Goal: Task Accomplishment & Management: Complete application form

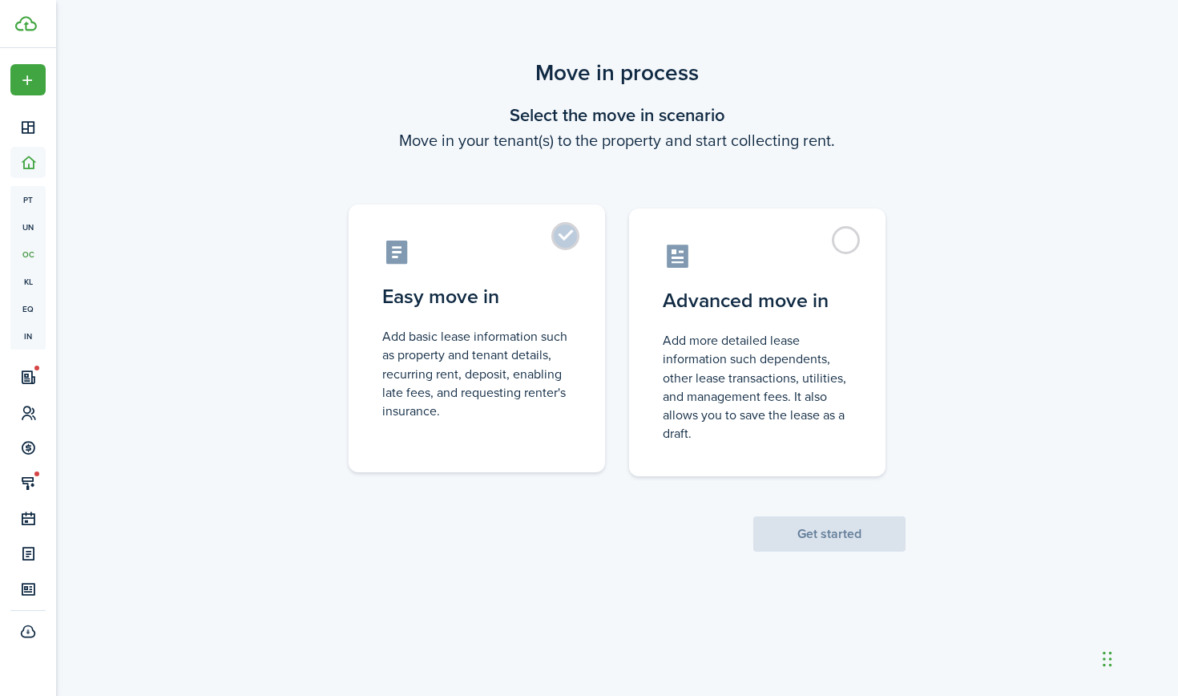
click at [536, 272] on label "Easy move in Add basic lease information such as property and tenant details, r…" at bounding box center [477, 338] width 256 height 268
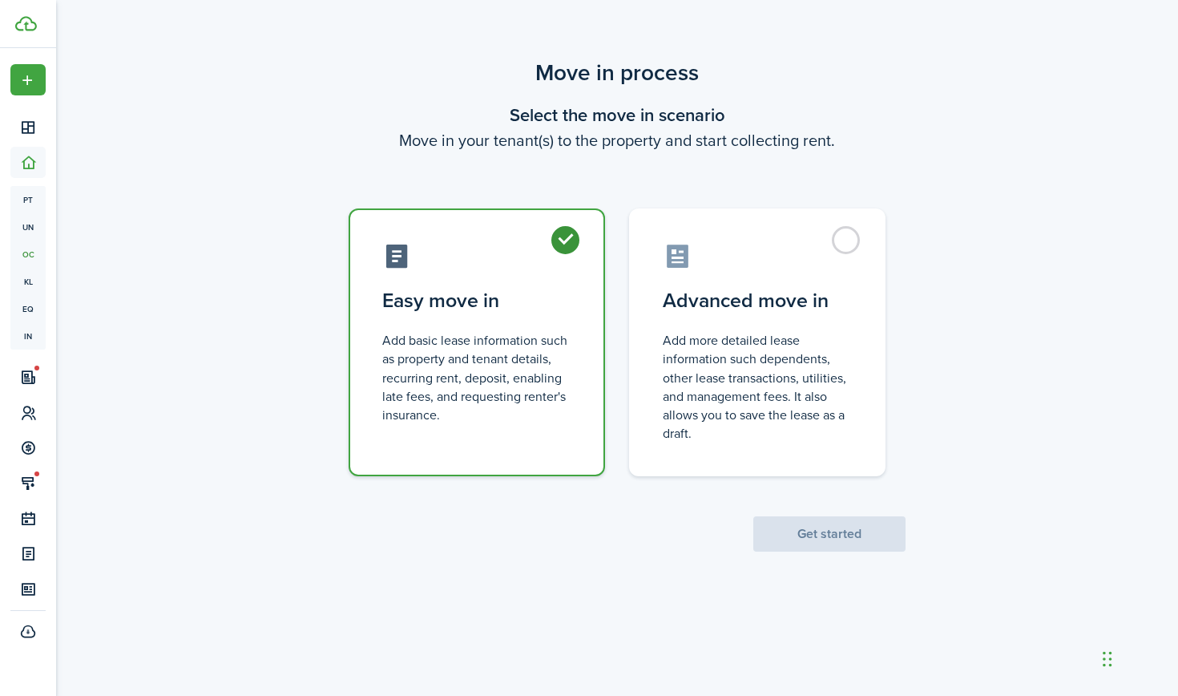
radio input "true"
click at [809, 537] on button "Get started" at bounding box center [829, 533] width 152 height 35
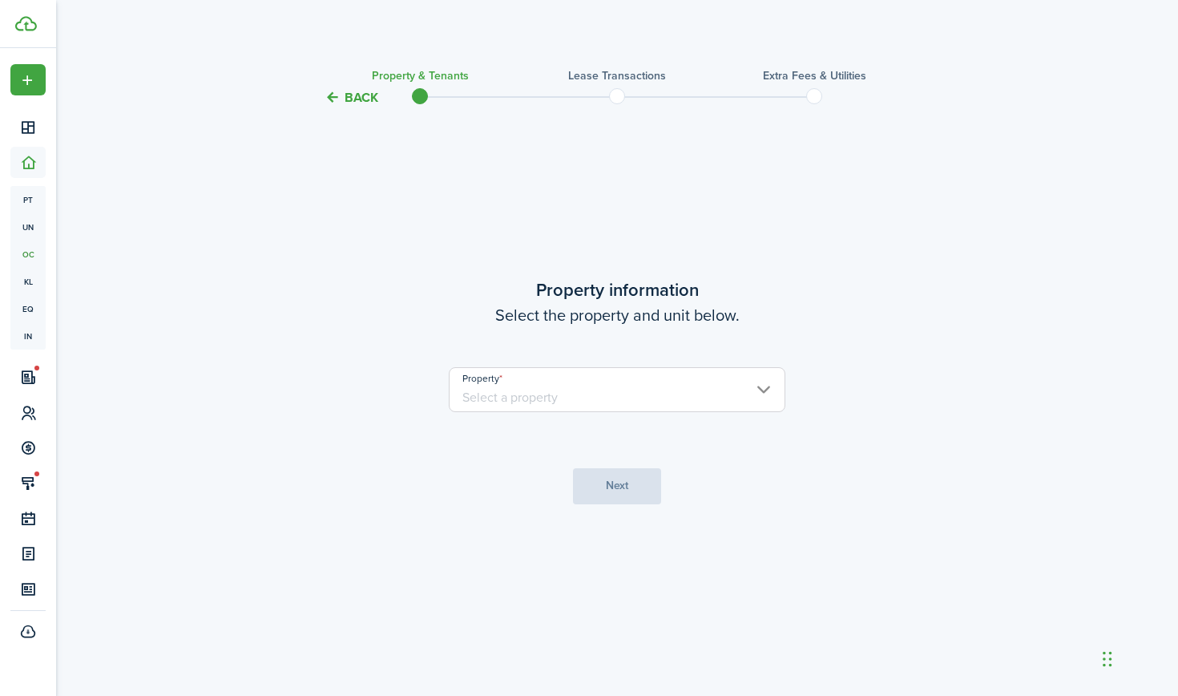
click at [736, 395] on input "Property" at bounding box center [617, 389] width 337 height 45
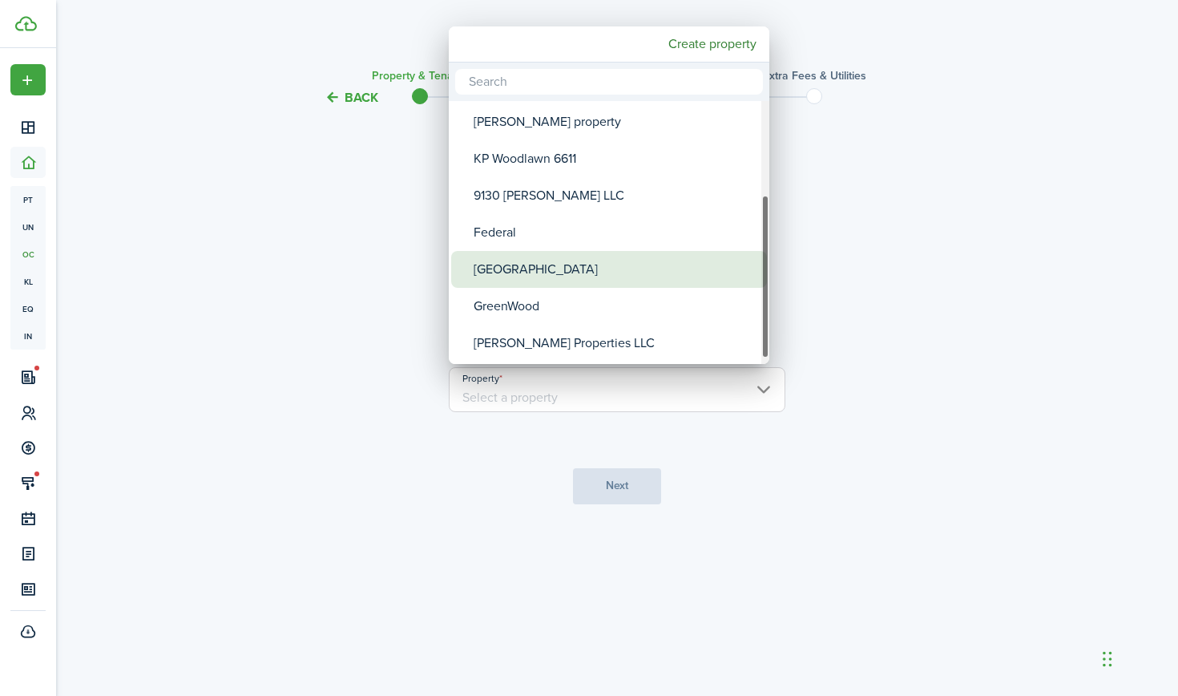
click at [591, 270] on div "[GEOGRAPHIC_DATA]" at bounding box center [616, 269] width 284 height 37
type input "[GEOGRAPHIC_DATA]"
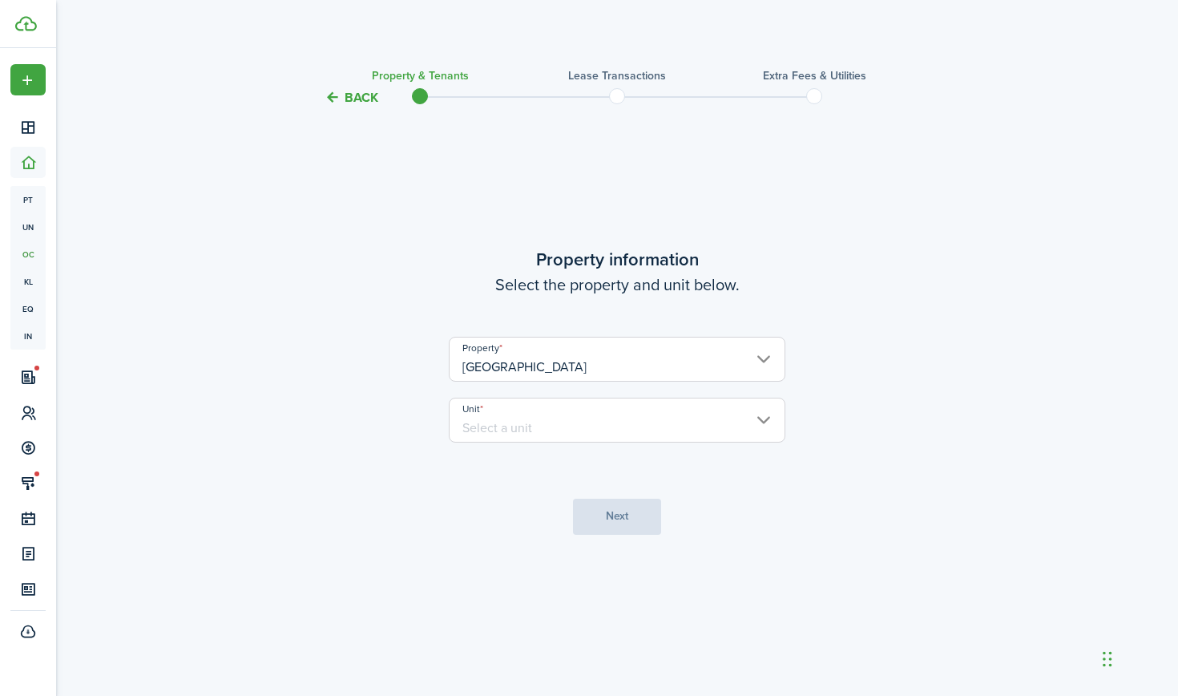
click at [624, 431] on input "Unit" at bounding box center [617, 420] width 337 height 45
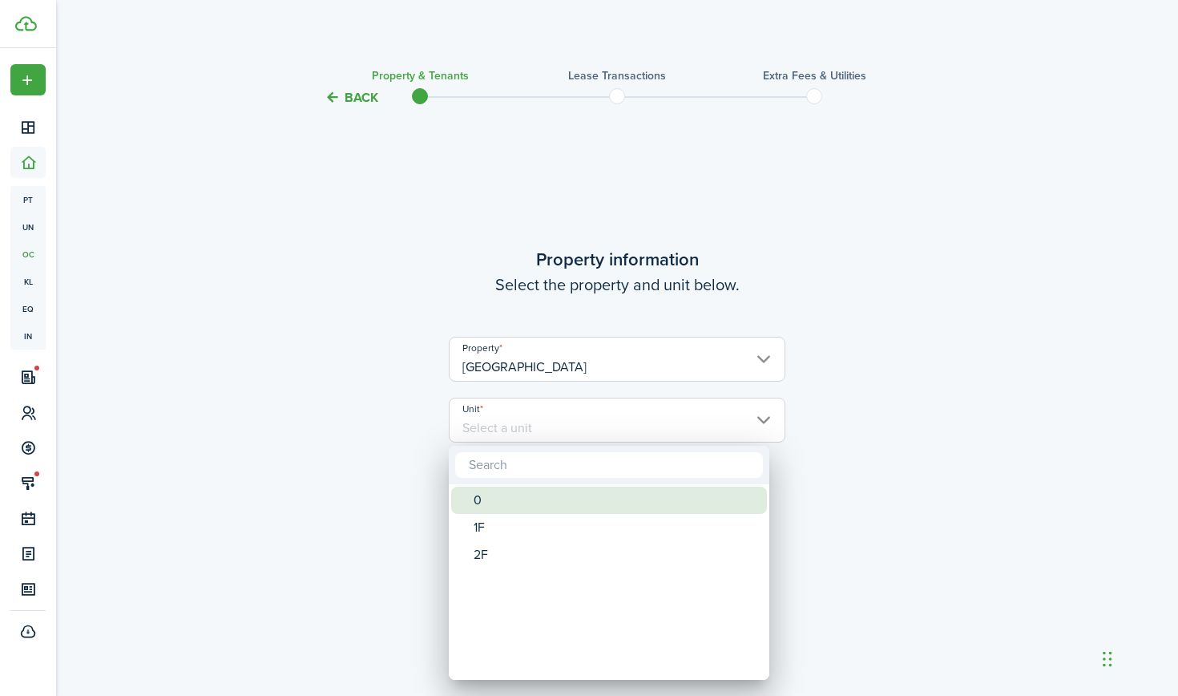
click at [555, 496] on div "0" at bounding box center [616, 499] width 284 height 27
type input "0"
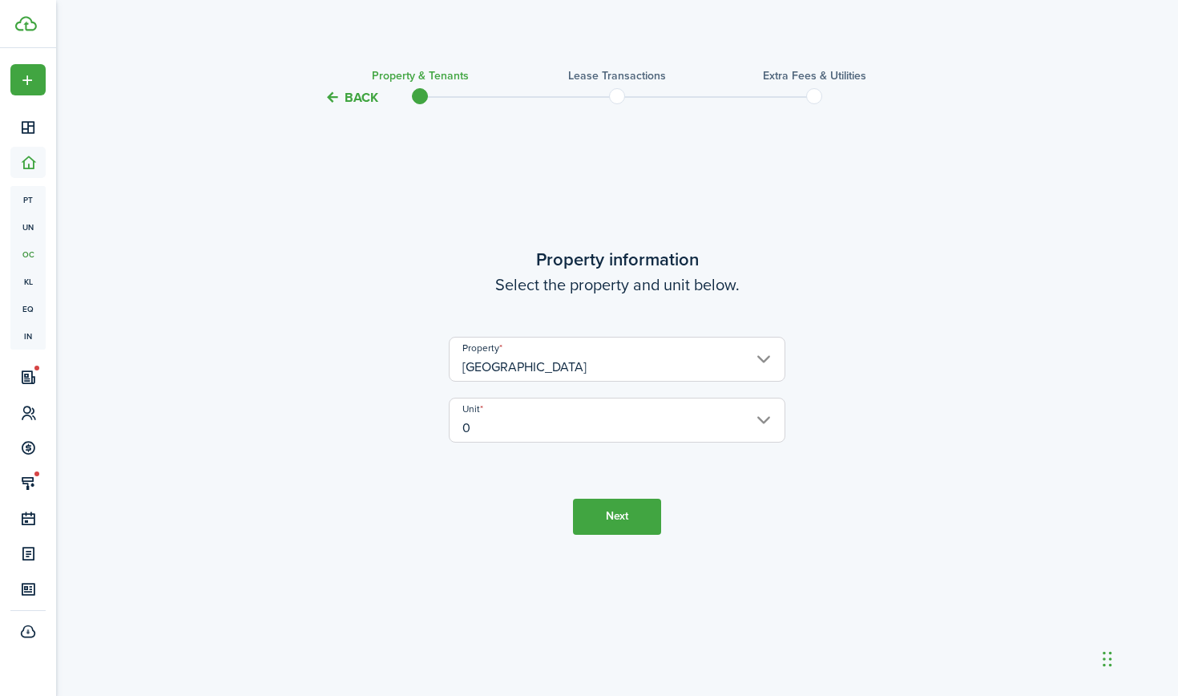
click at [604, 507] on button "Next" at bounding box center [617, 516] width 88 height 36
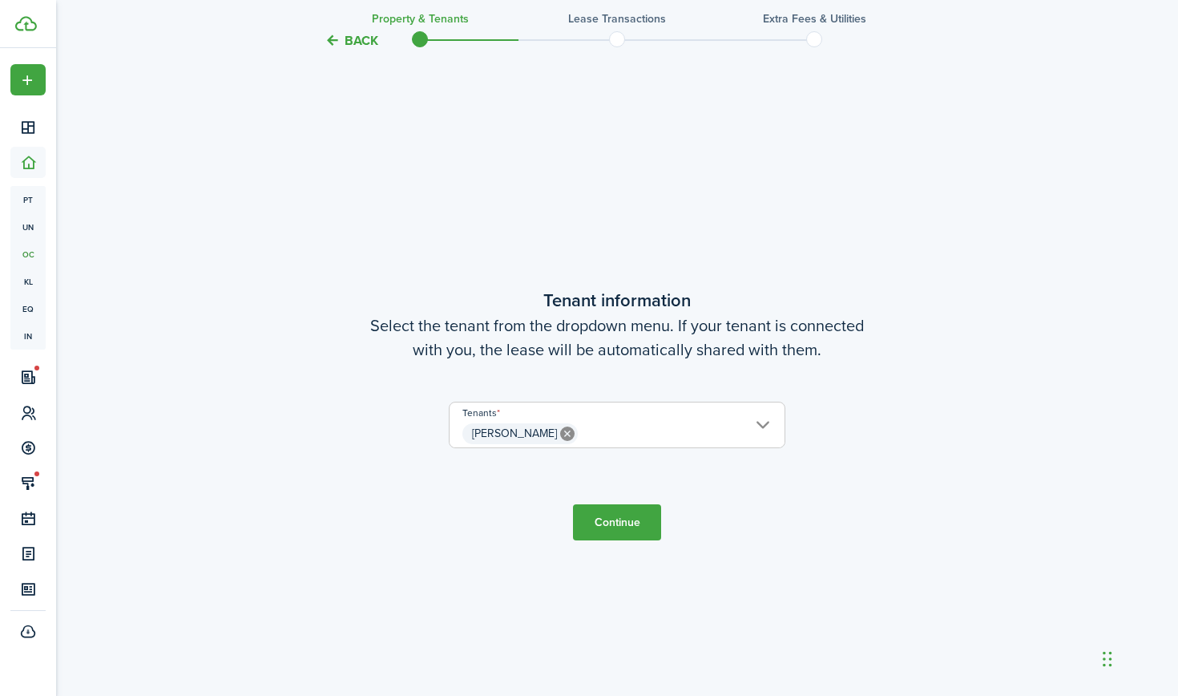
scroll to position [588, 0]
click at [609, 526] on button "Continue" at bounding box center [617, 520] width 88 height 36
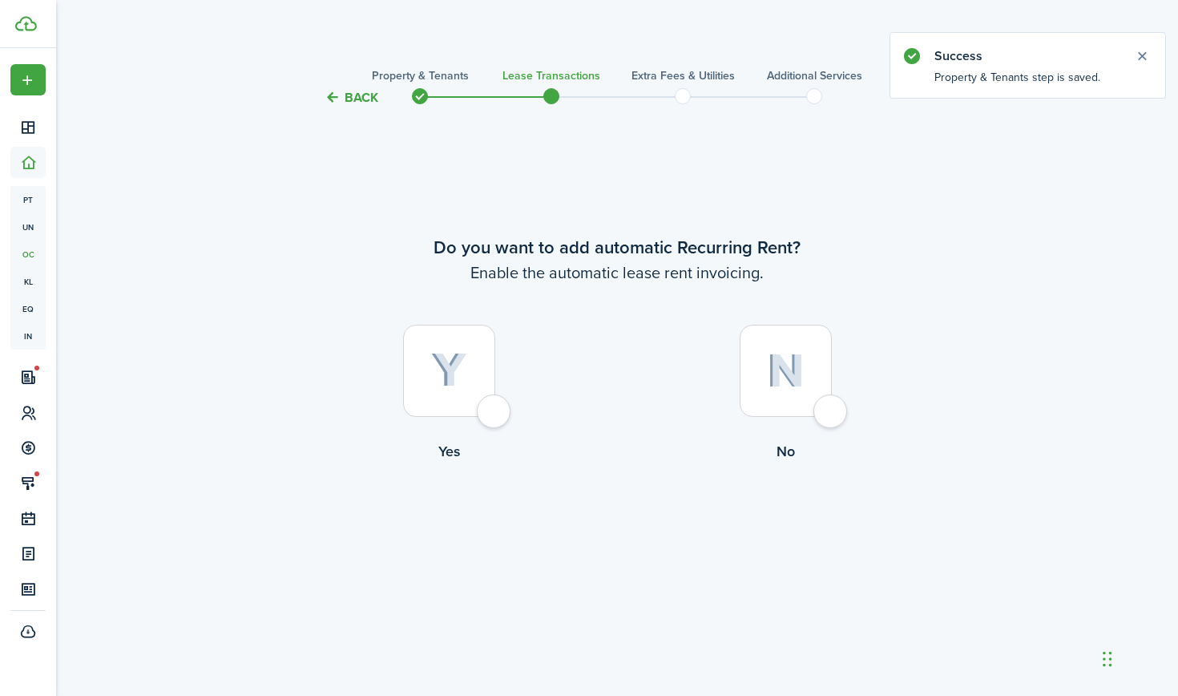
click at [477, 361] on div at bounding box center [449, 371] width 92 height 92
radio input "true"
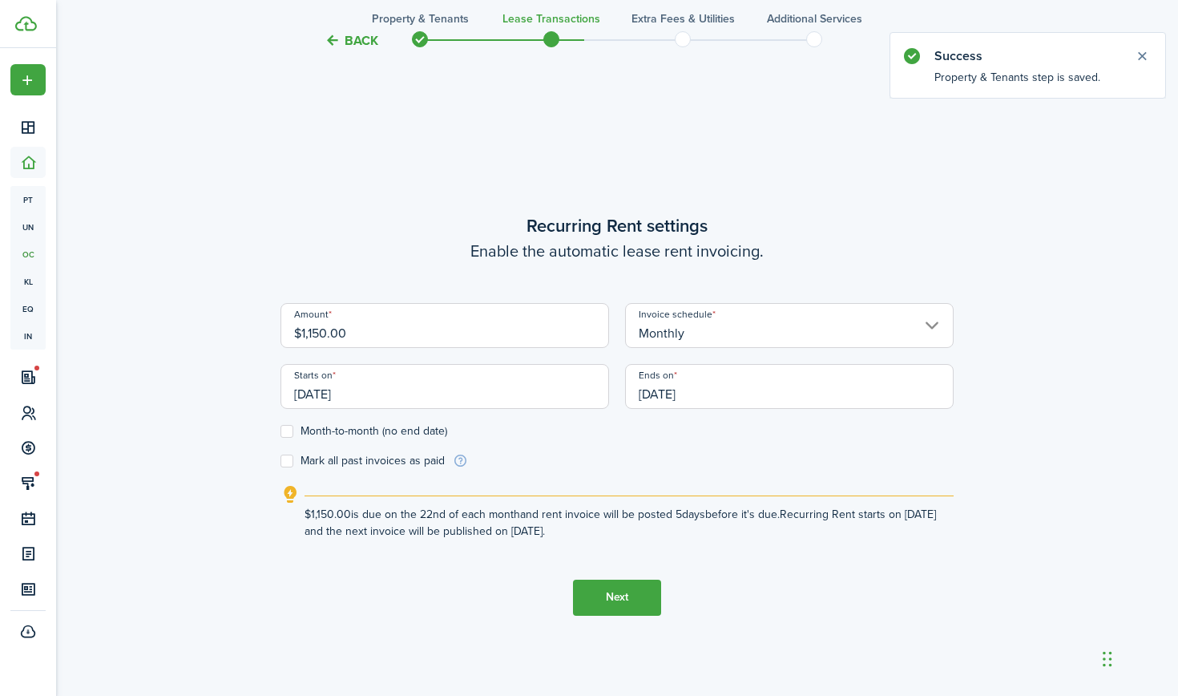
scroll to position [588, 0]
drag, startPoint x: 383, startPoint y: 326, endPoint x: 306, endPoint y: 317, distance: 77.4
click at [306, 317] on input "$1,150.00" at bounding box center [444, 323] width 329 height 45
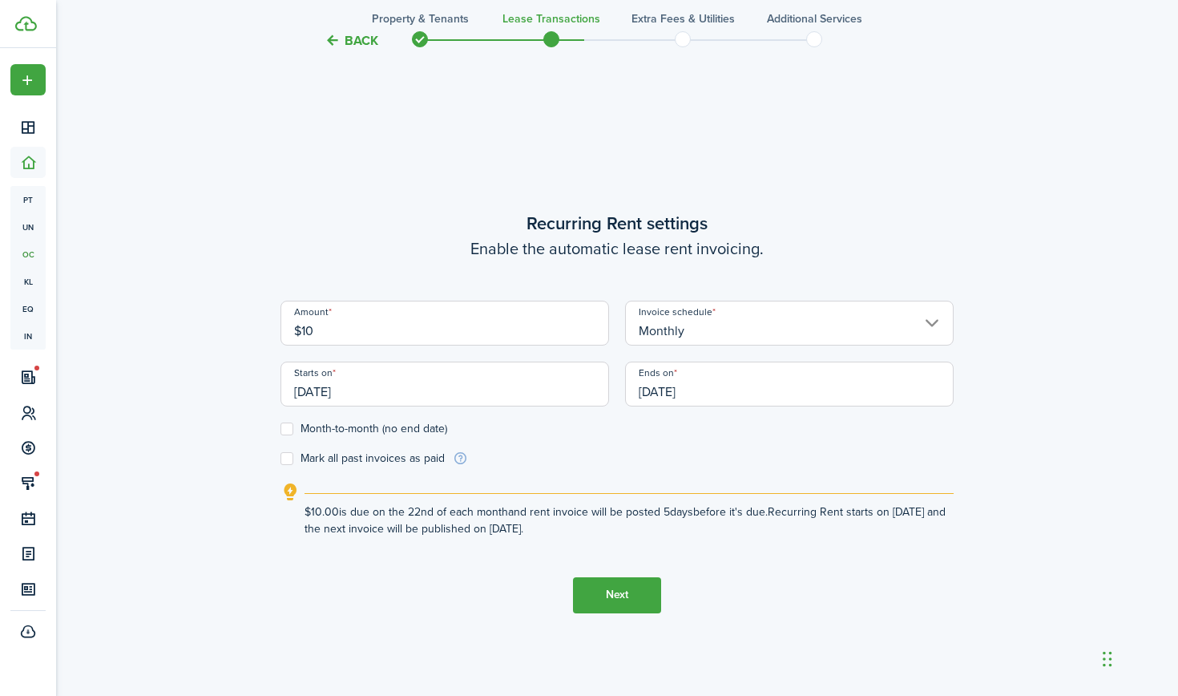
click at [569, 387] on input "[DATE]" at bounding box center [444, 383] width 329 height 45
type input "$10.00"
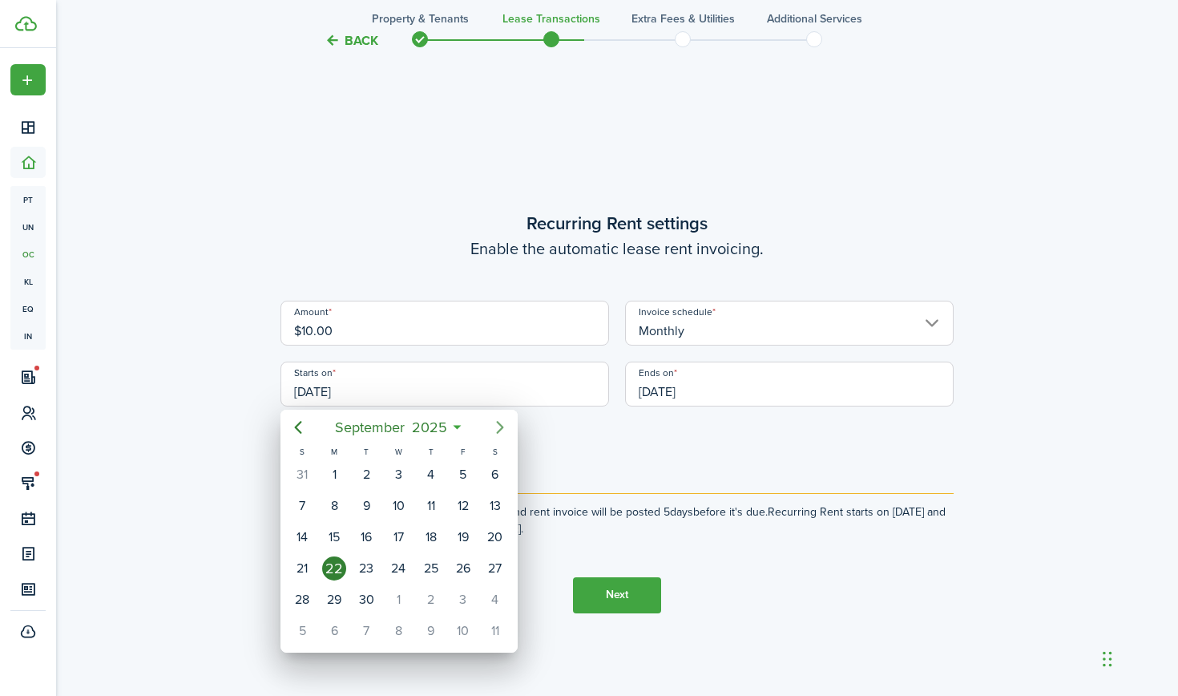
click at [498, 426] on icon "Next page" at bounding box center [499, 427] width 19 height 19
click at [395, 471] on div "1" at bounding box center [398, 474] width 24 height 24
type input "[DATE]"
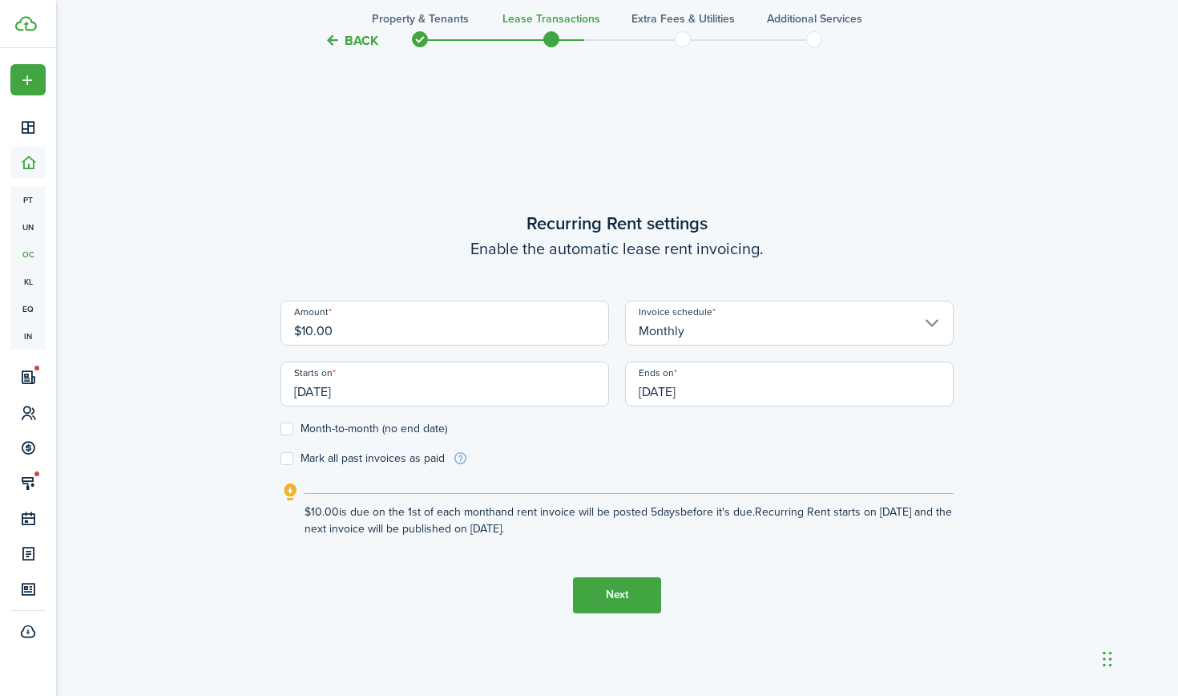
click at [617, 595] on button "Next" at bounding box center [617, 595] width 88 height 36
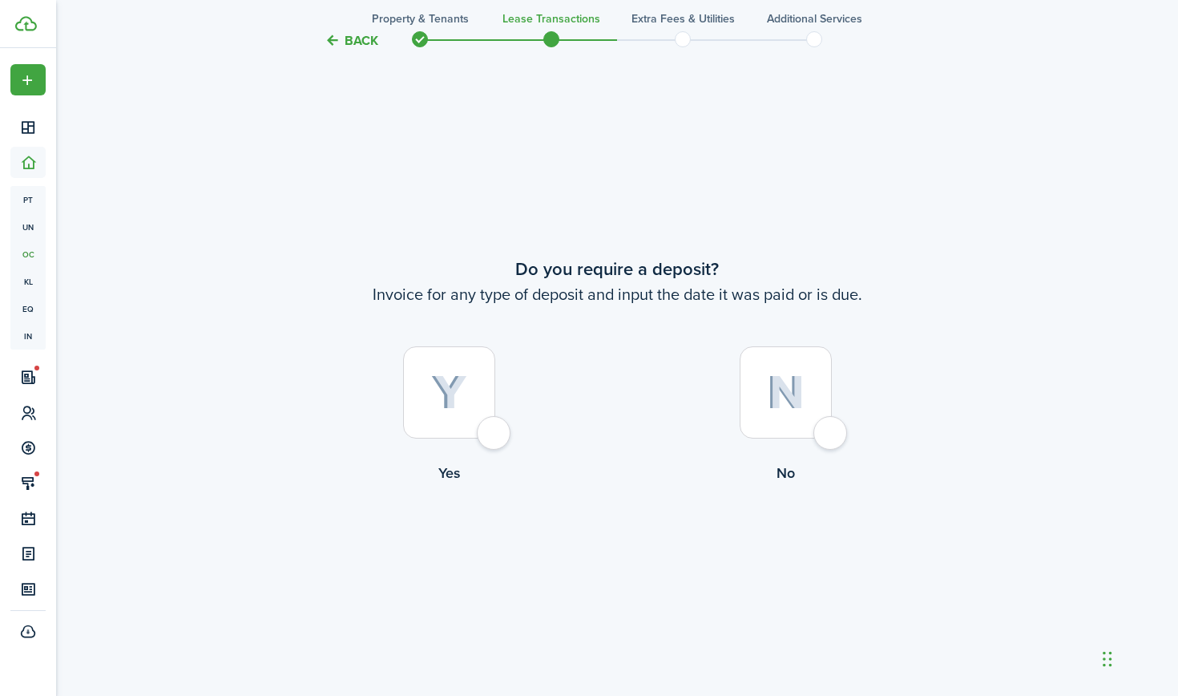
scroll to position [1284, 0]
click at [760, 413] on div at bounding box center [786, 391] width 92 height 92
radio input "true"
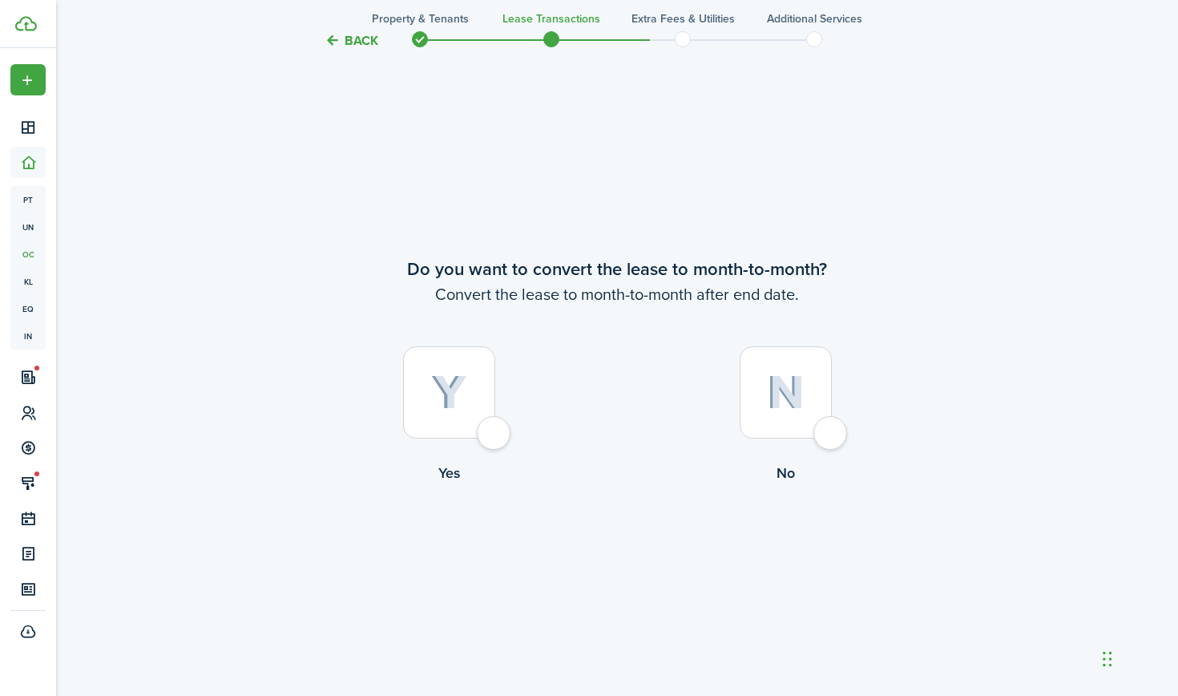
scroll to position [1980, 0]
click at [480, 392] on div at bounding box center [449, 391] width 92 height 92
radio input "true"
click at [609, 548] on button "Continue" at bounding box center [617, 549] width 88 height 36
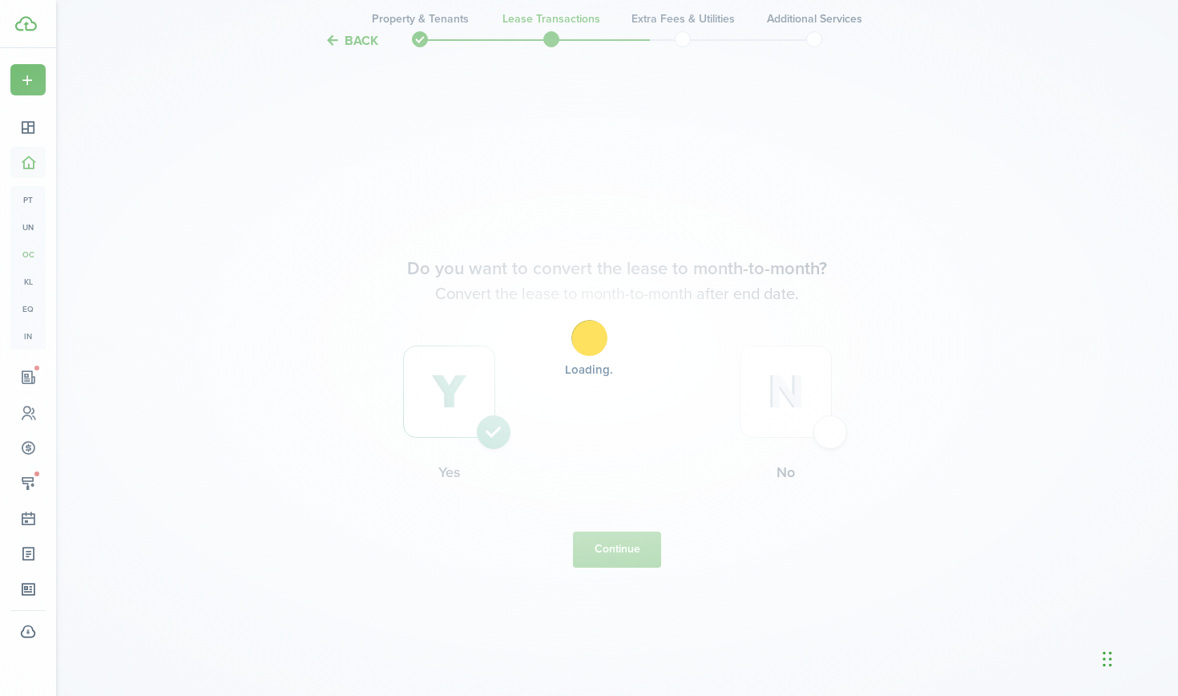
scroll to position [0, 0]
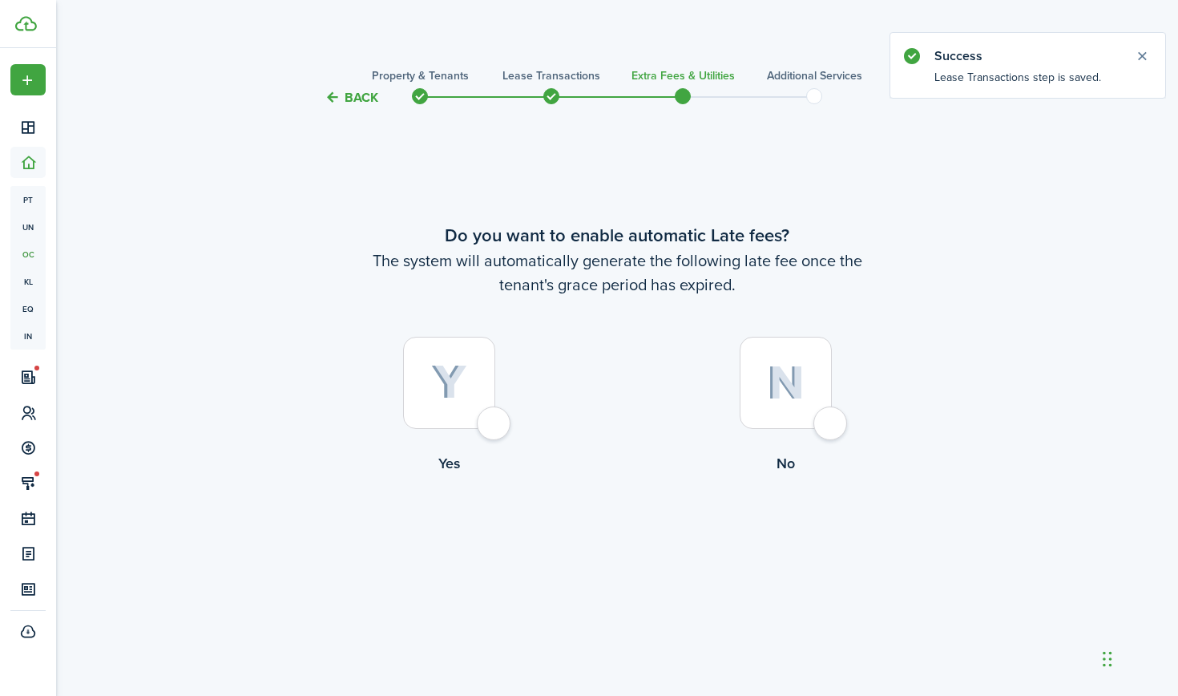
click at [442, 370] on img at bounding box center [449, 382] width 36 height 35
radio input "true"
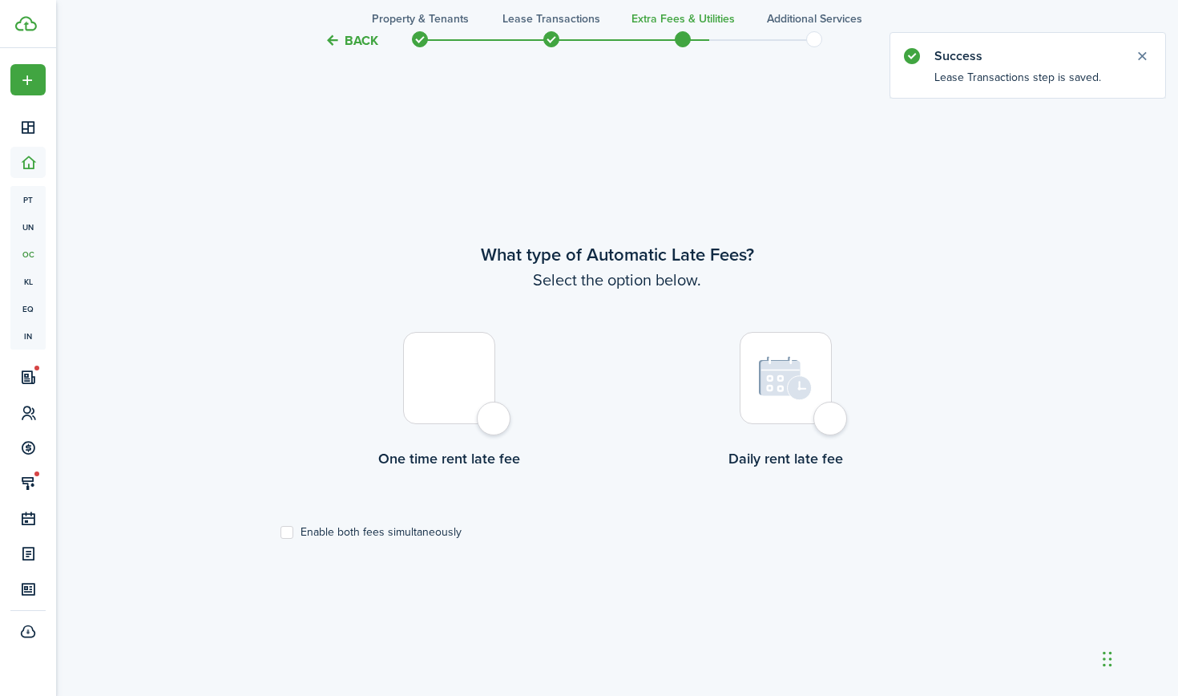
scroll to position [588, 0]
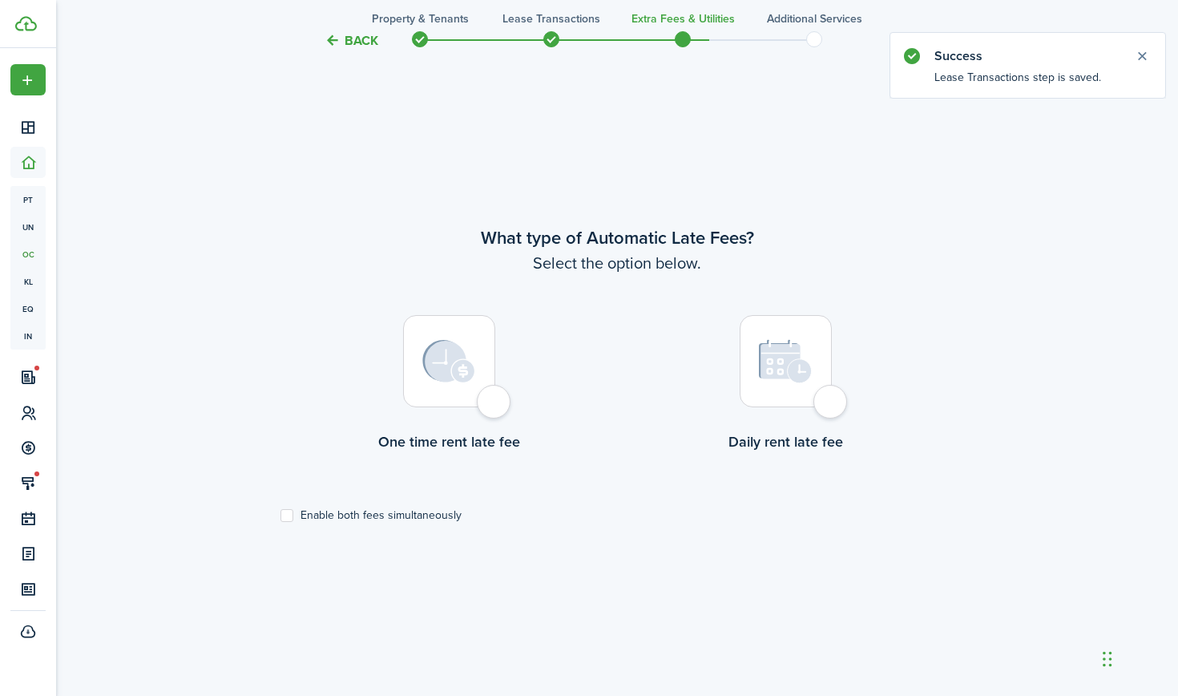
click at [451, 372] on img at bounding box center [448, 361] width 53 height 43
radio input "true"
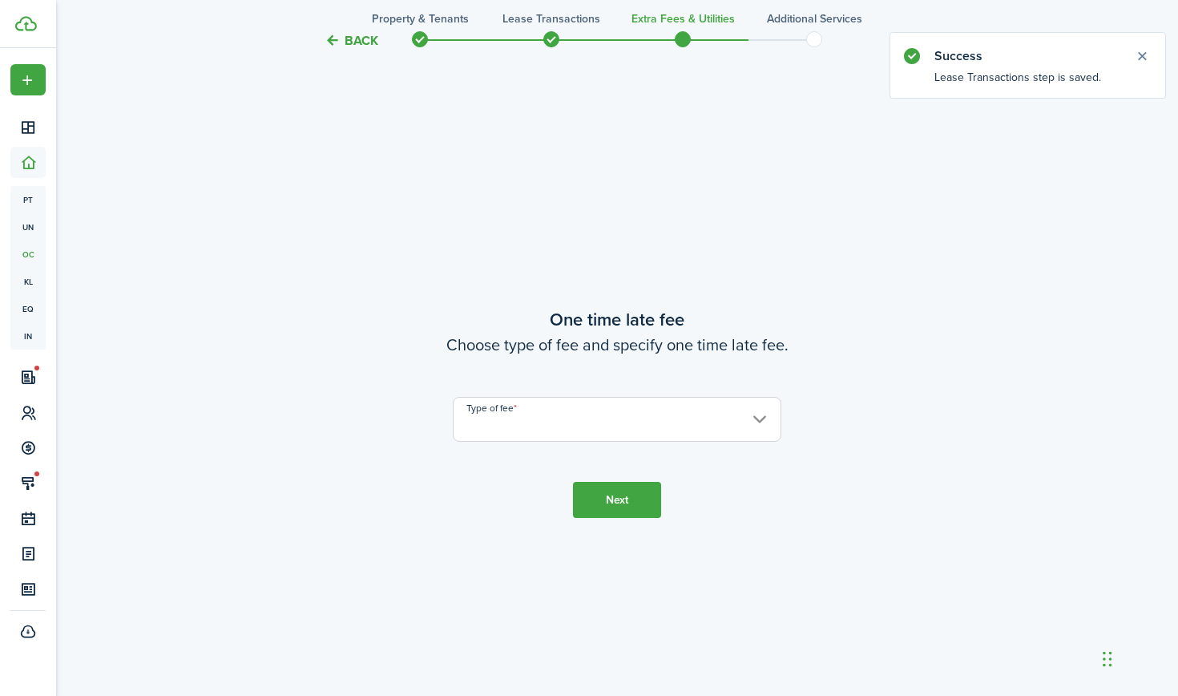
scroll to position [1284, 0]
click at [607, 417] on input "Type of fee" at bounding box center [617, 418] width 329 height 45
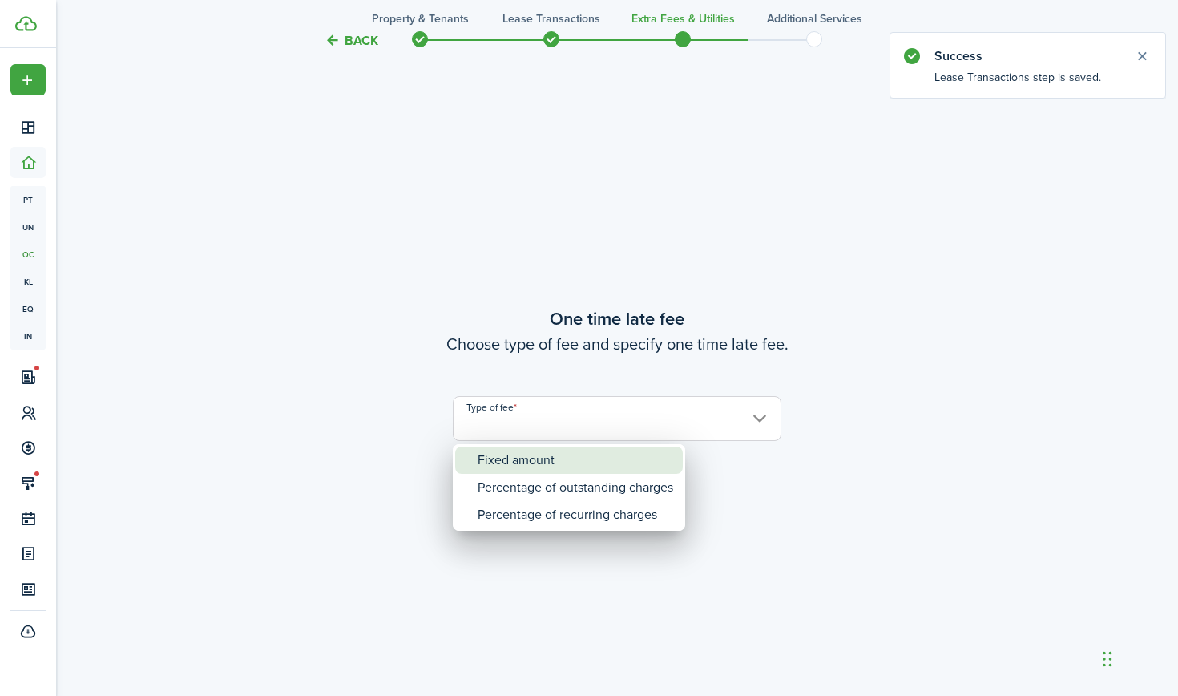
click at [582, 467] on div "Fixed amount" at bounding box center [576, 459] width 196 height 27
type input "Fixed amount"
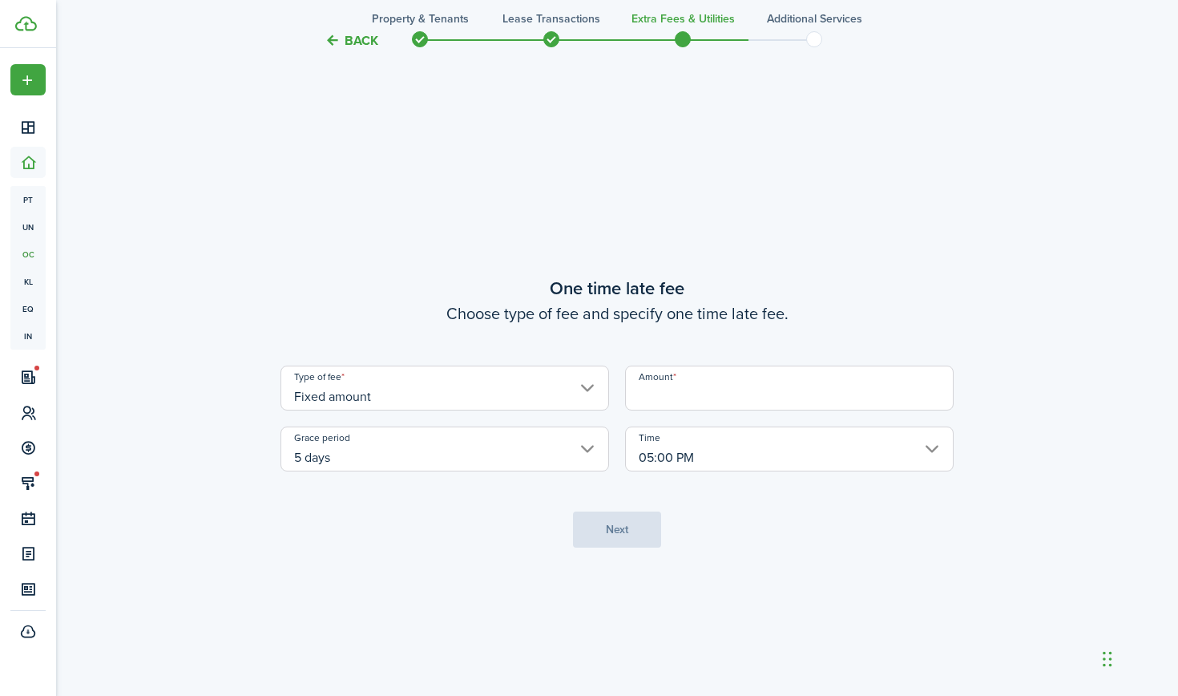
click at [691, 402] on input "Amount" at bounding box center [789, 387] width 329 height 45
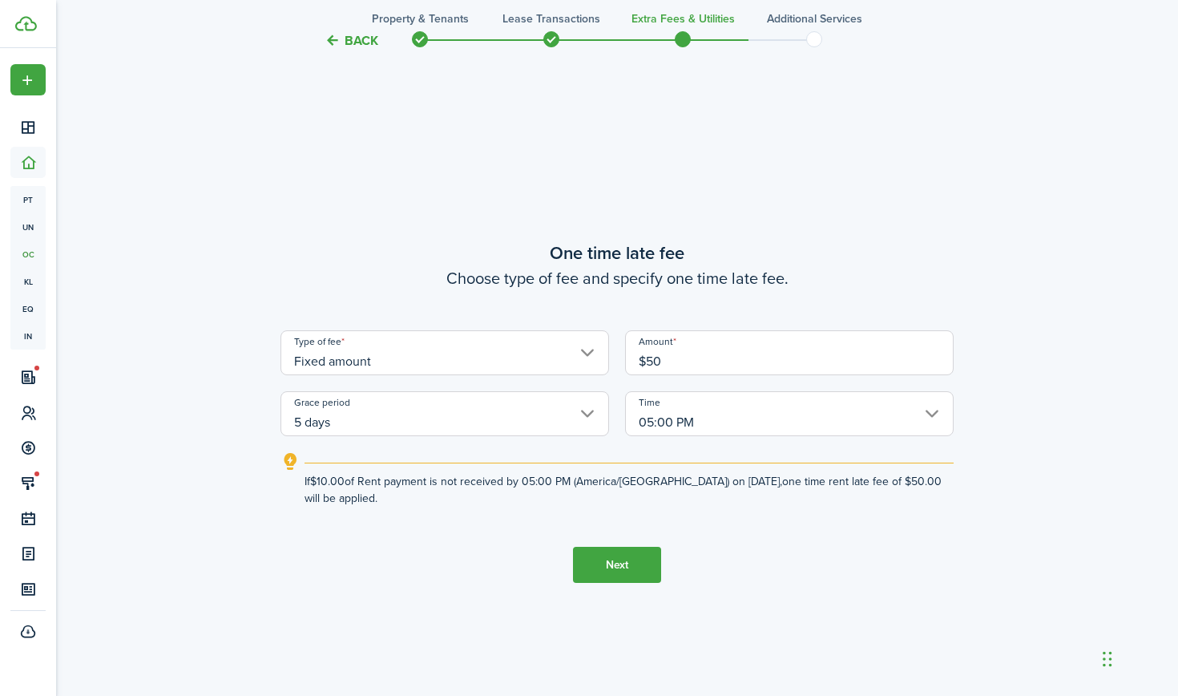
type input "$50.00"
click at [606, 559] on button "Next" at bounding box center [617, 565] width 88 height 36
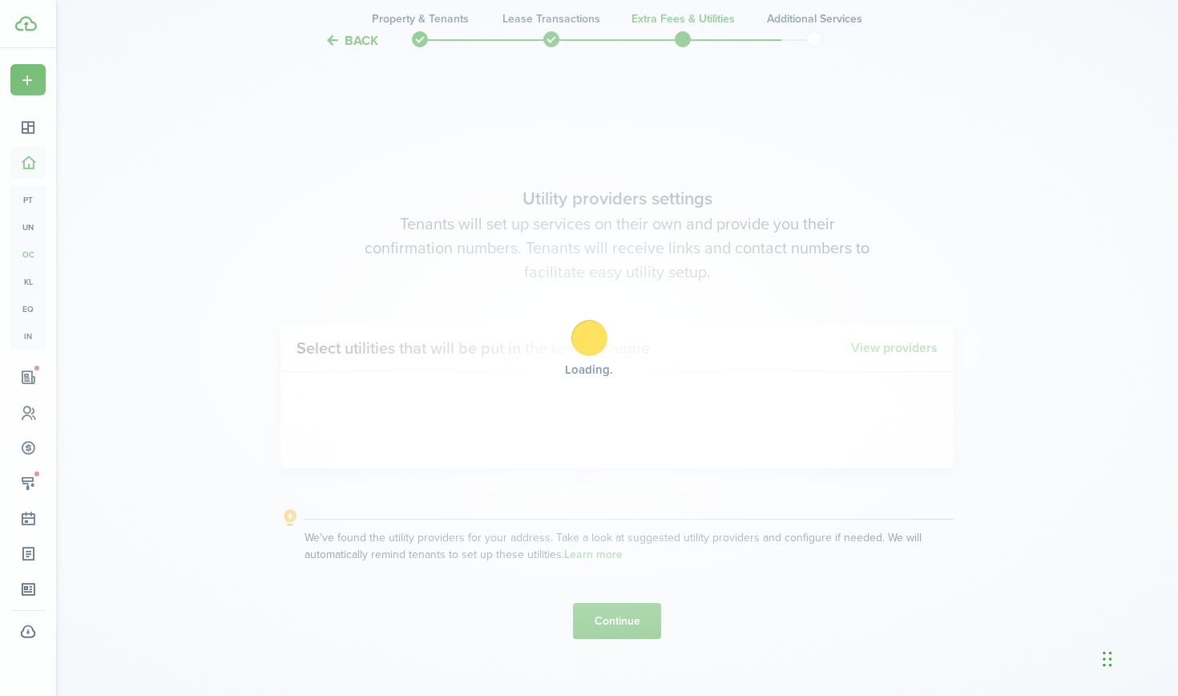
scroll to position [1980, 0]
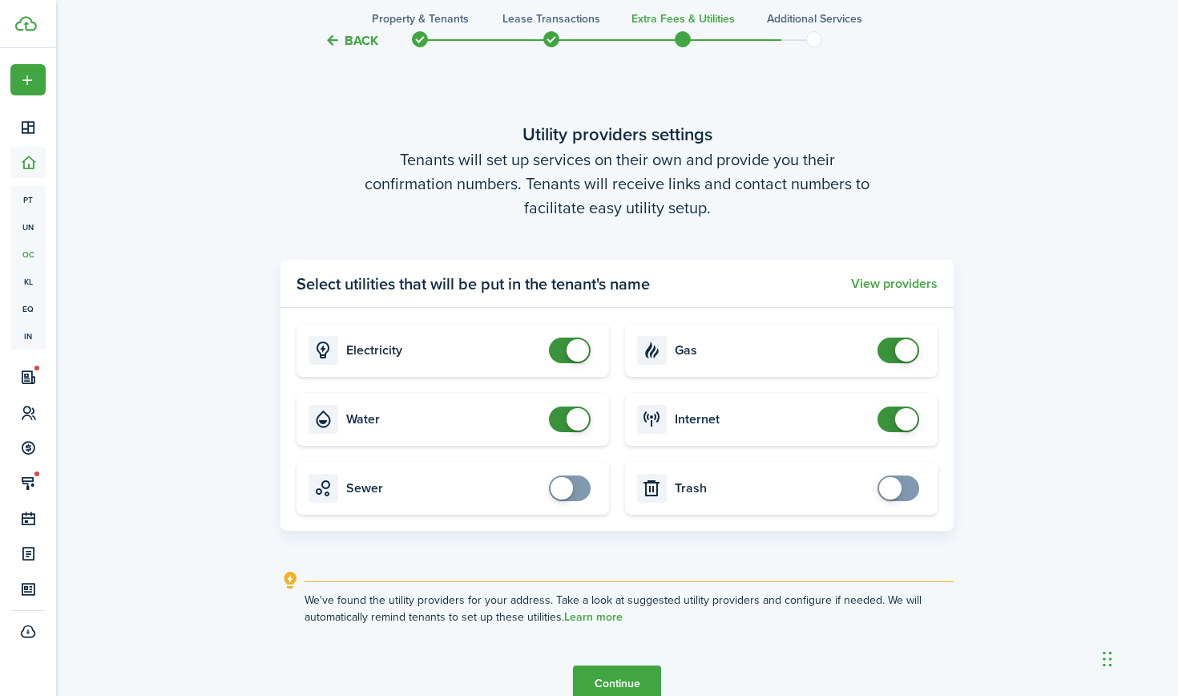
checkbox input "false"
click at [562, 418] on span at bounding box center [570, 419] width 16 height 26
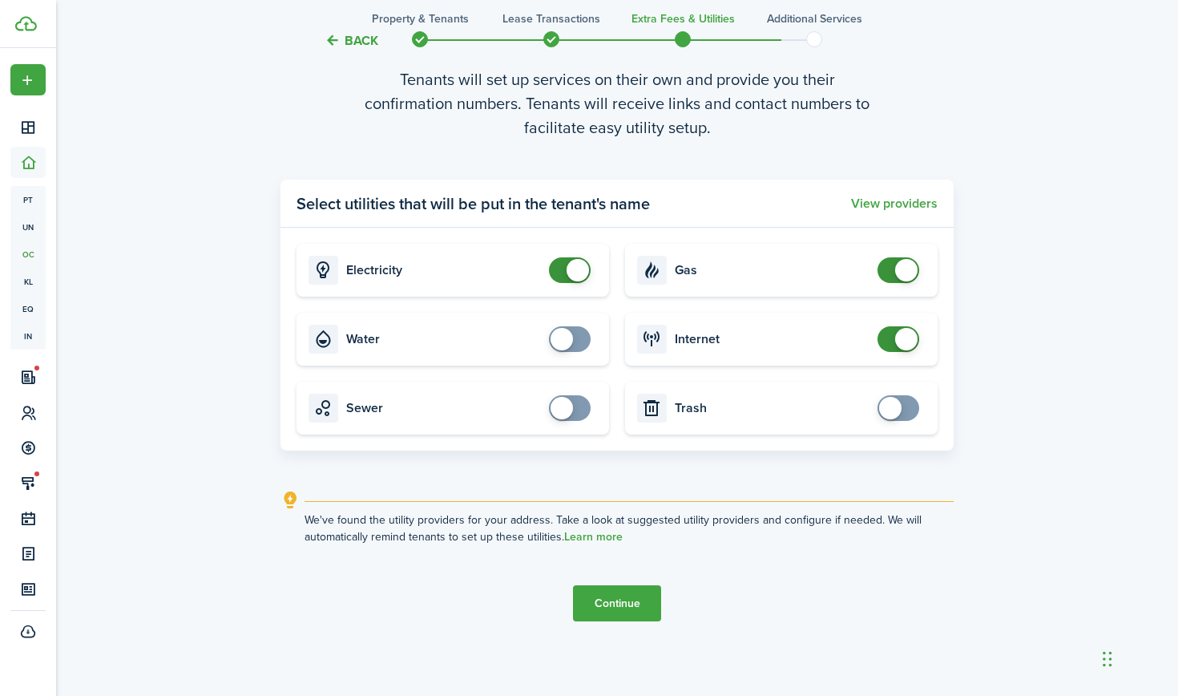
scroll to position [2062, 0]
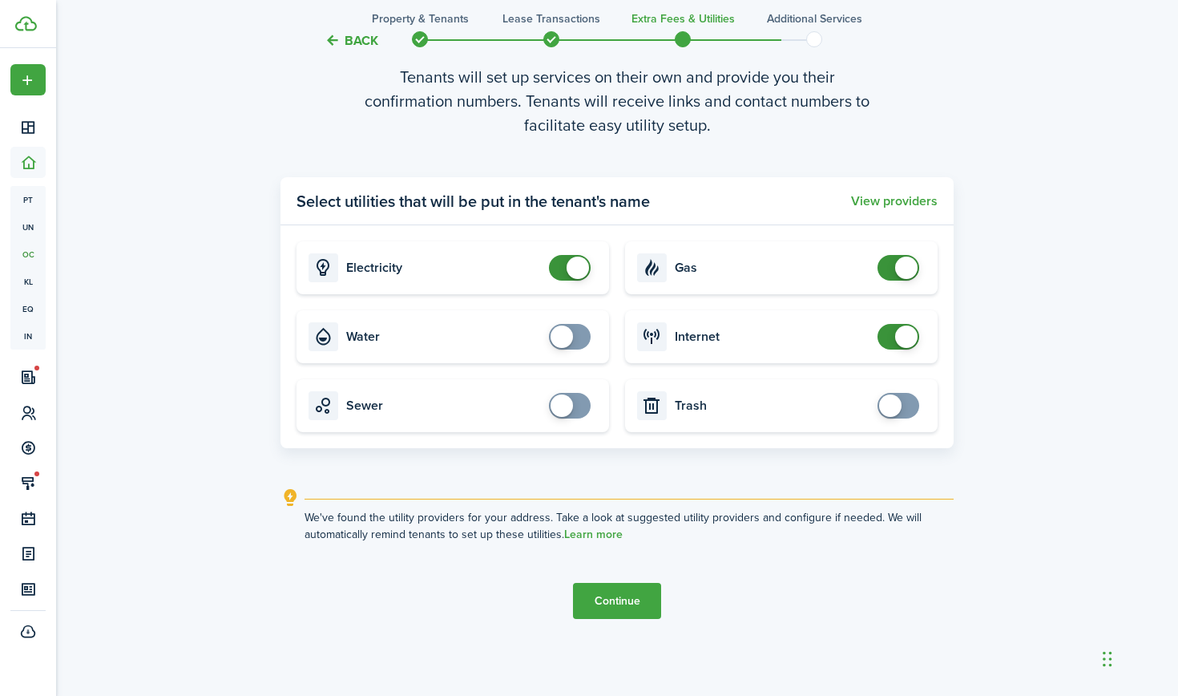
click at [613, 602] on button "Continue" at bounding box center [617, 601] width 88 height 36
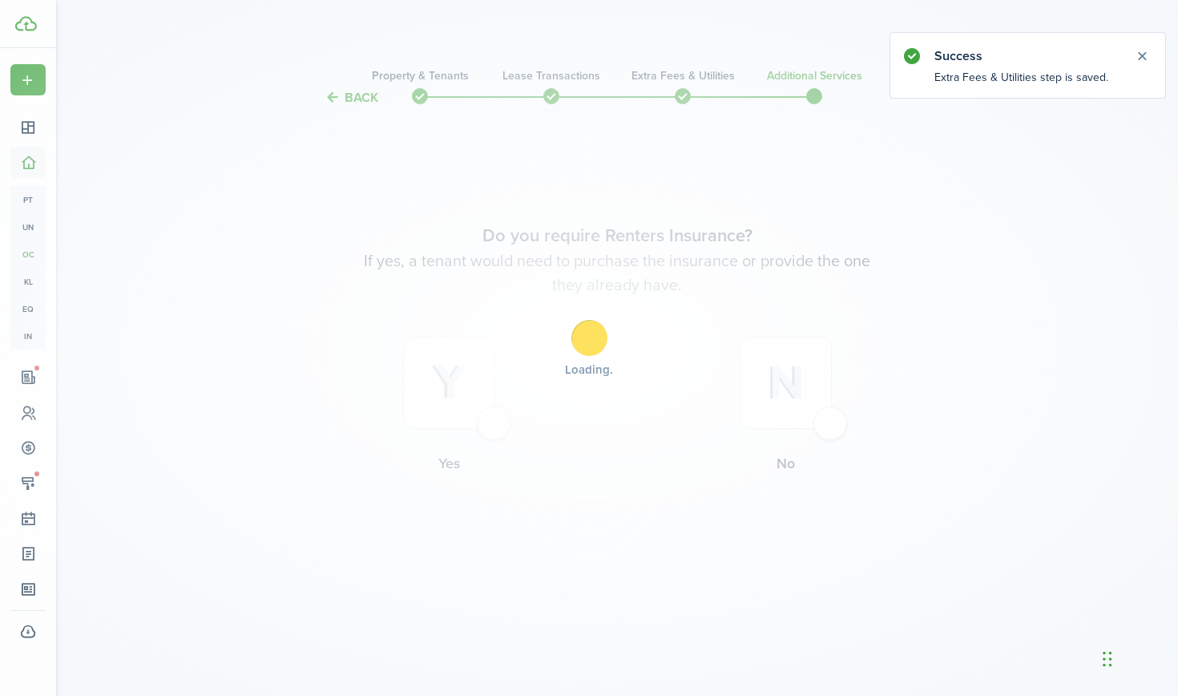
scroll to position [0, 0]
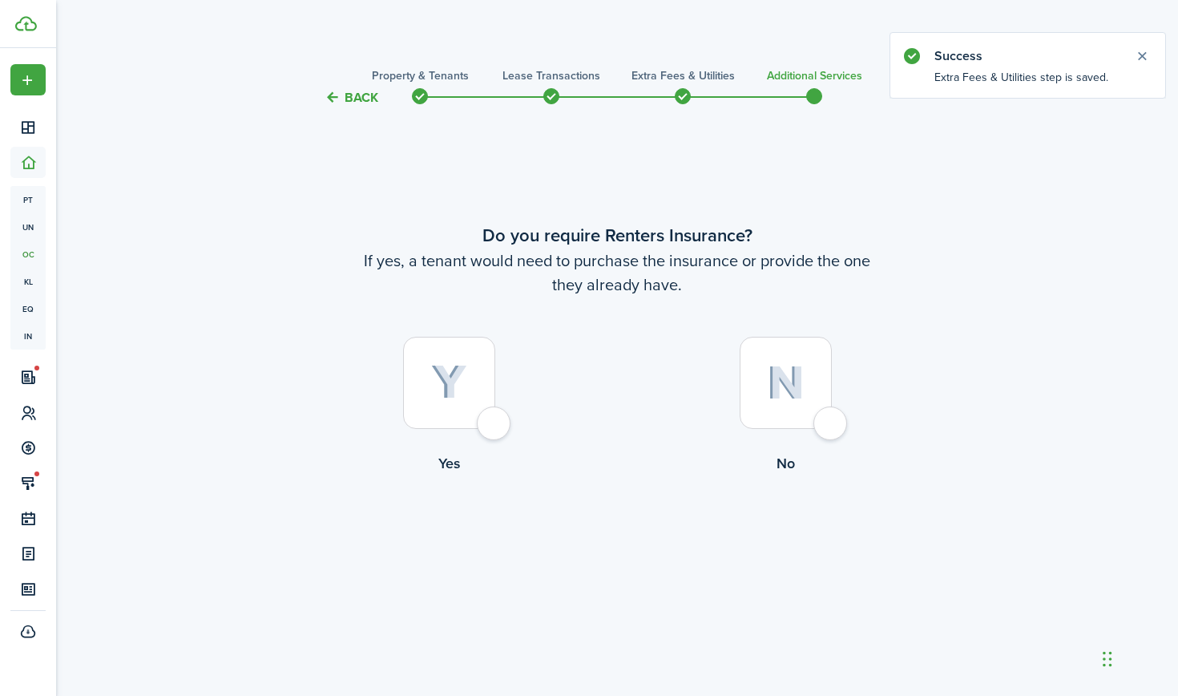
click at [468, 369] on div at bounding box center [449, 383] width 92 height 92
radio input "true"
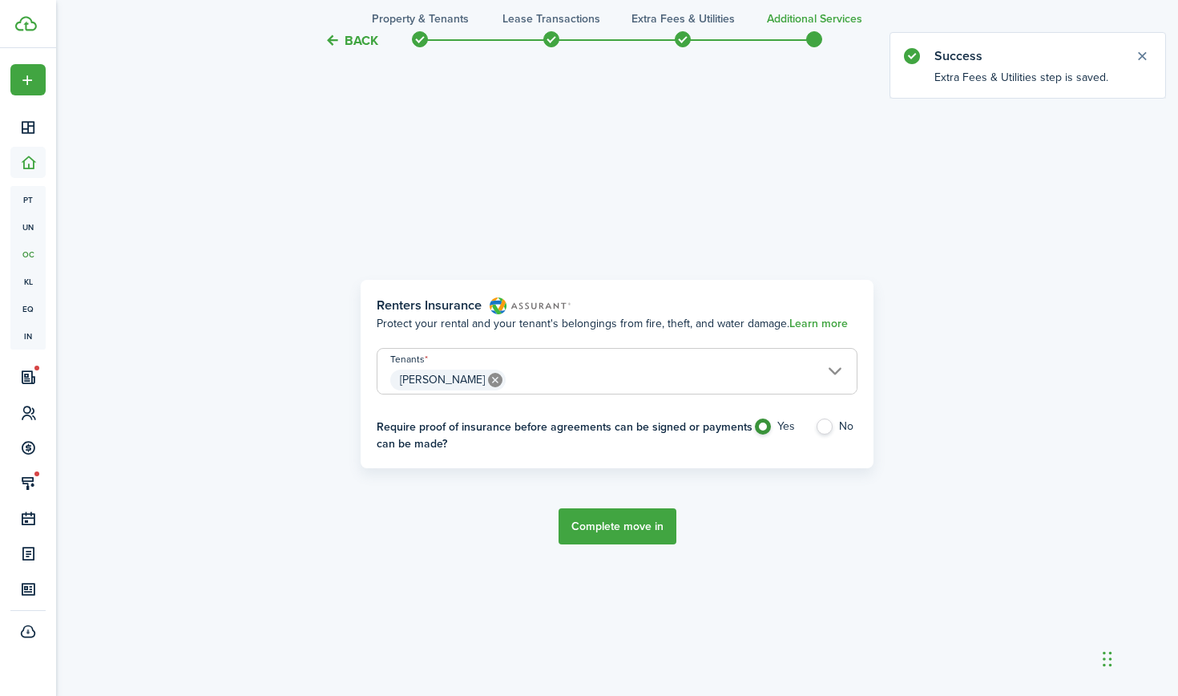
scroll to position [588, 0]
click at [629, 529] on button "Complete move in" at bounding box center [618, 525] width 118 height 36
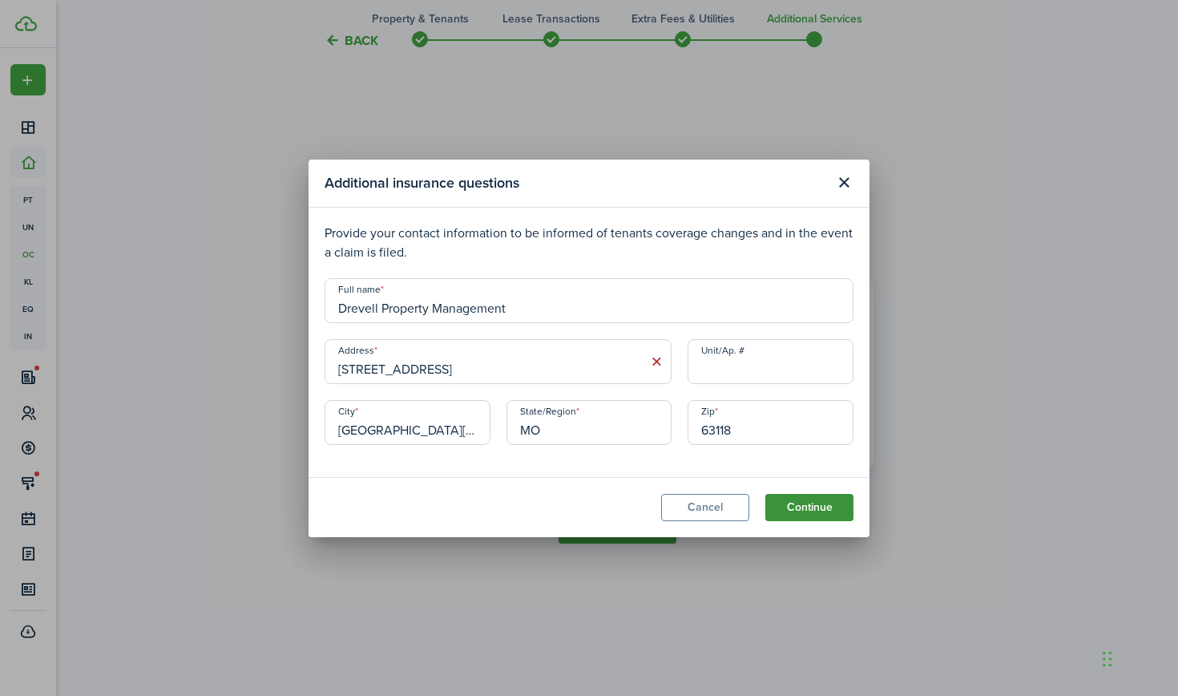
type input "Drevell Property Management"
click at [788, 501] on button "Continue" at bounding box center [809, 507] width 88 height 27
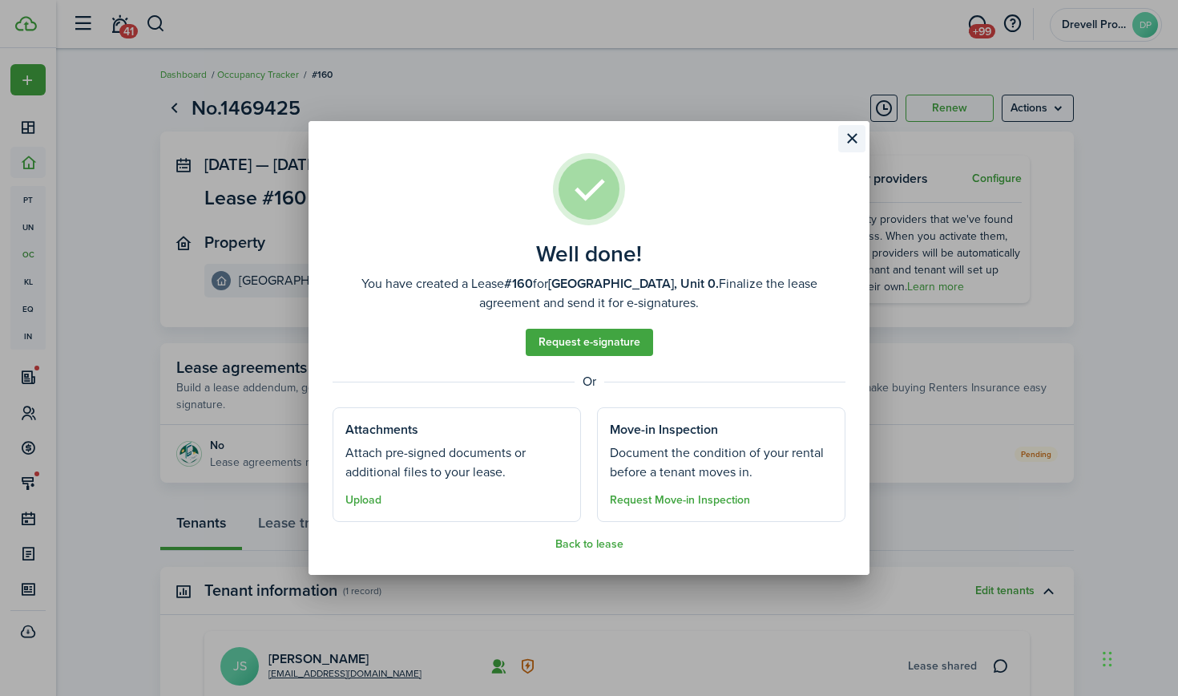
click at [850, 137] on button "Close modal" at bounding box center [851, 138] width 27 height 27
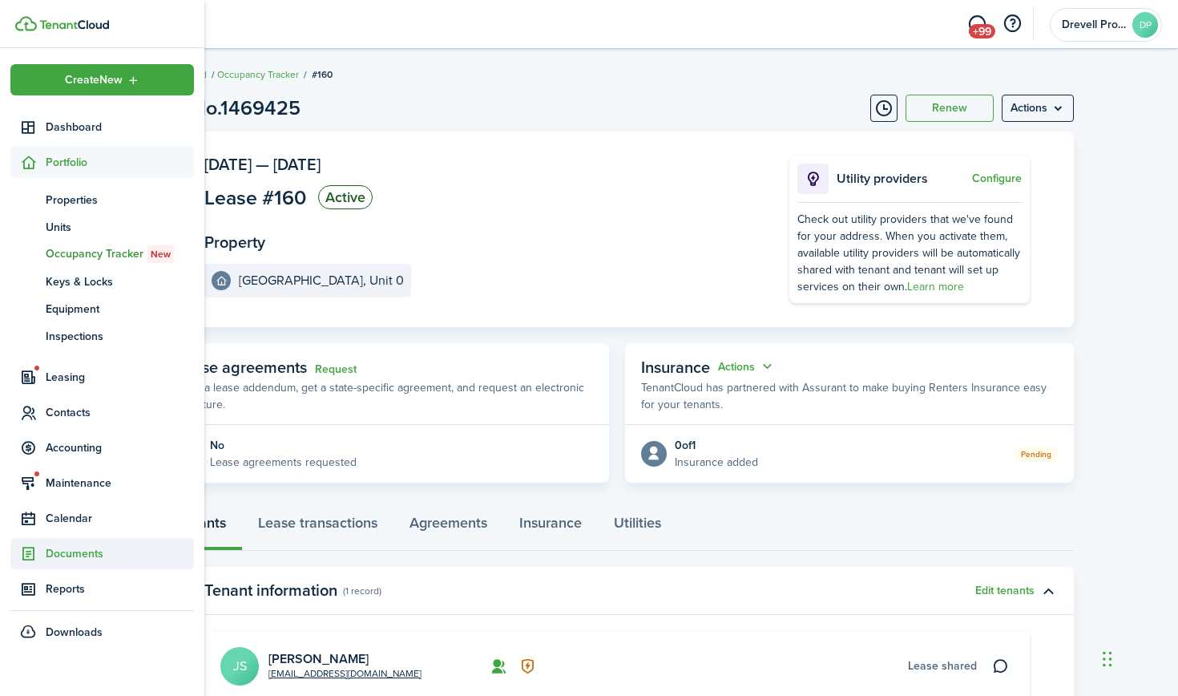
click at [71, 561] on span "Documents" at bounding box center [120, 553] width 148 height 17
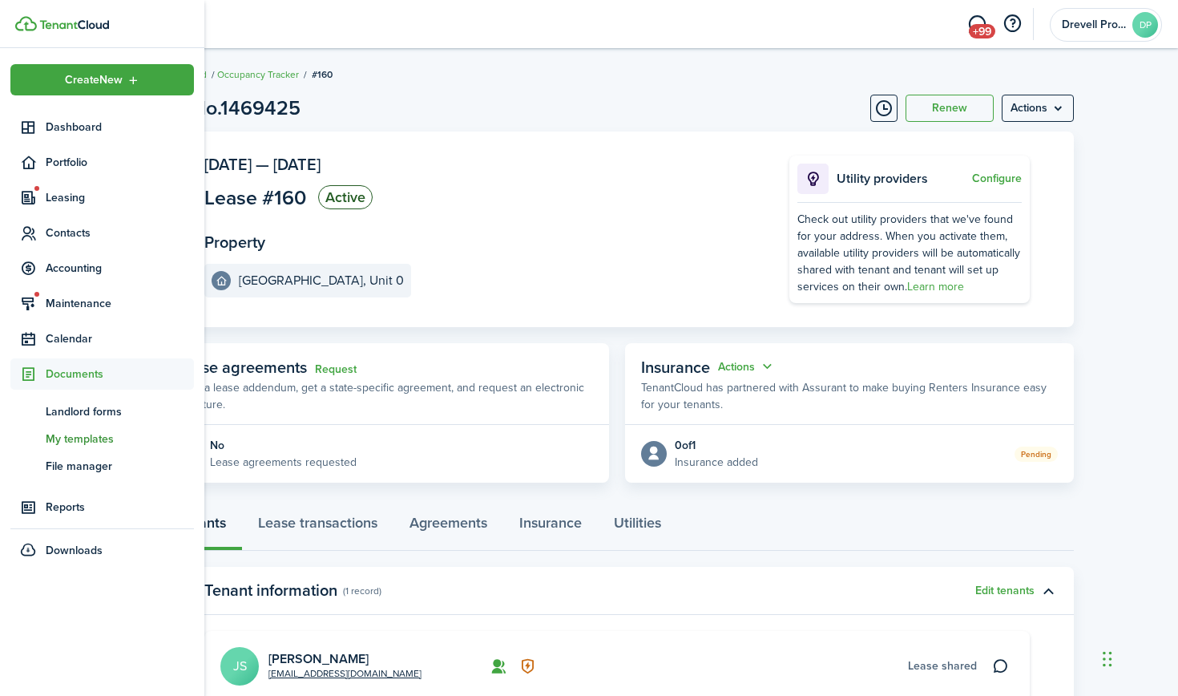
click at [67, 436] on span "My templates" at bounding box center [120, 438] width 148 height 17
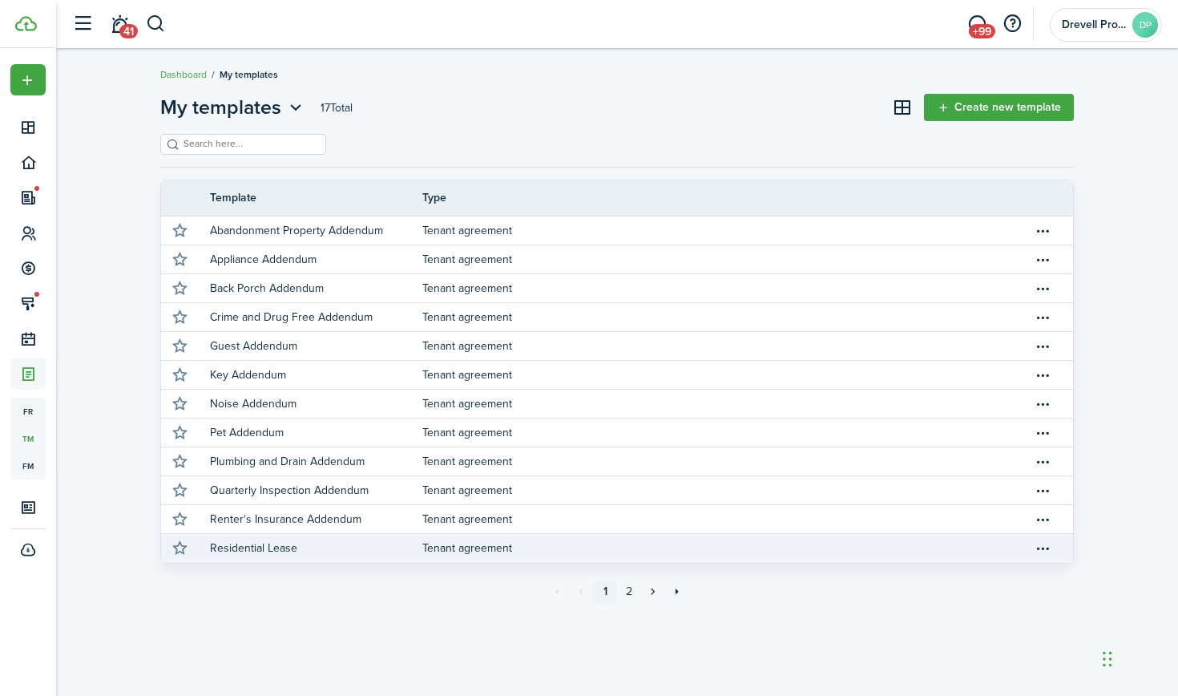
click at [378, 547] on link "Residential Lease" at bounding box center [316, 548] width 212 height 29
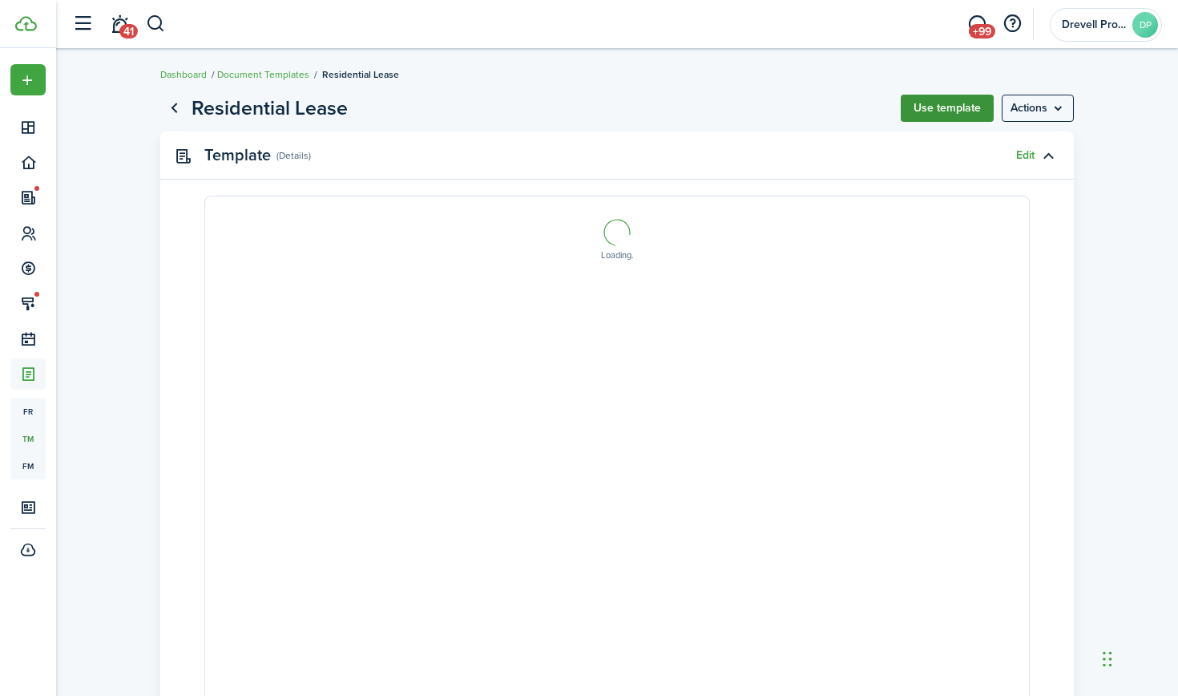
select select "fit"
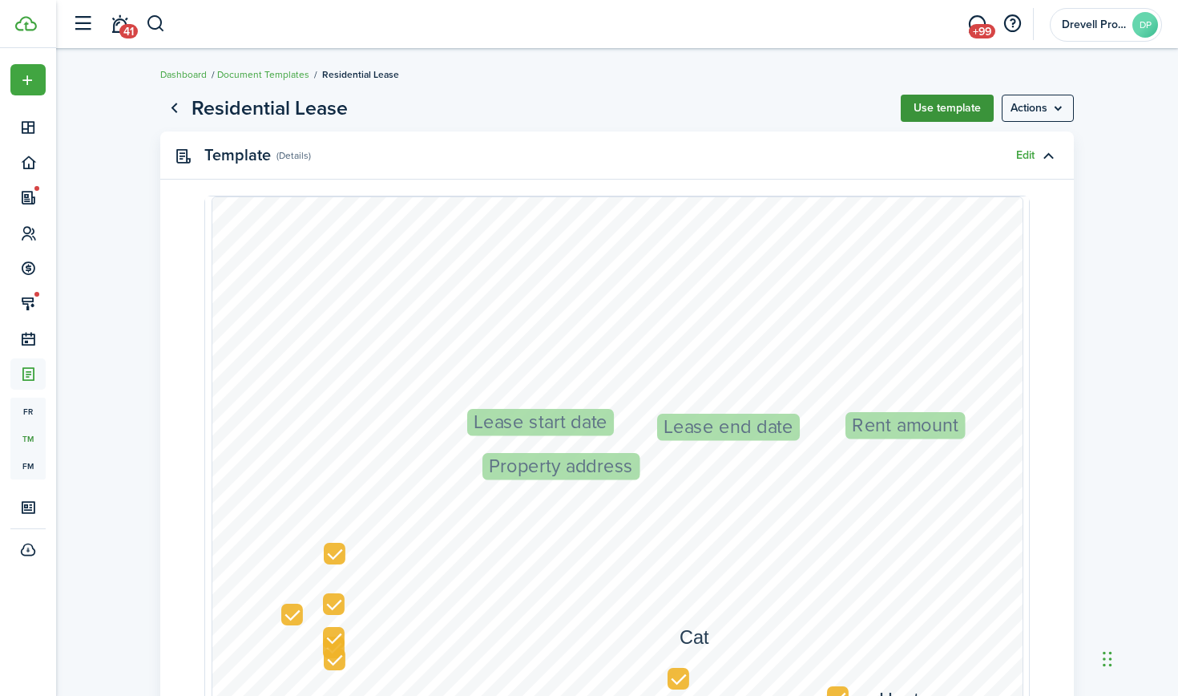
click at [934, 112] on button "Use template" at bounding box center [947, 108] width 93 height 27
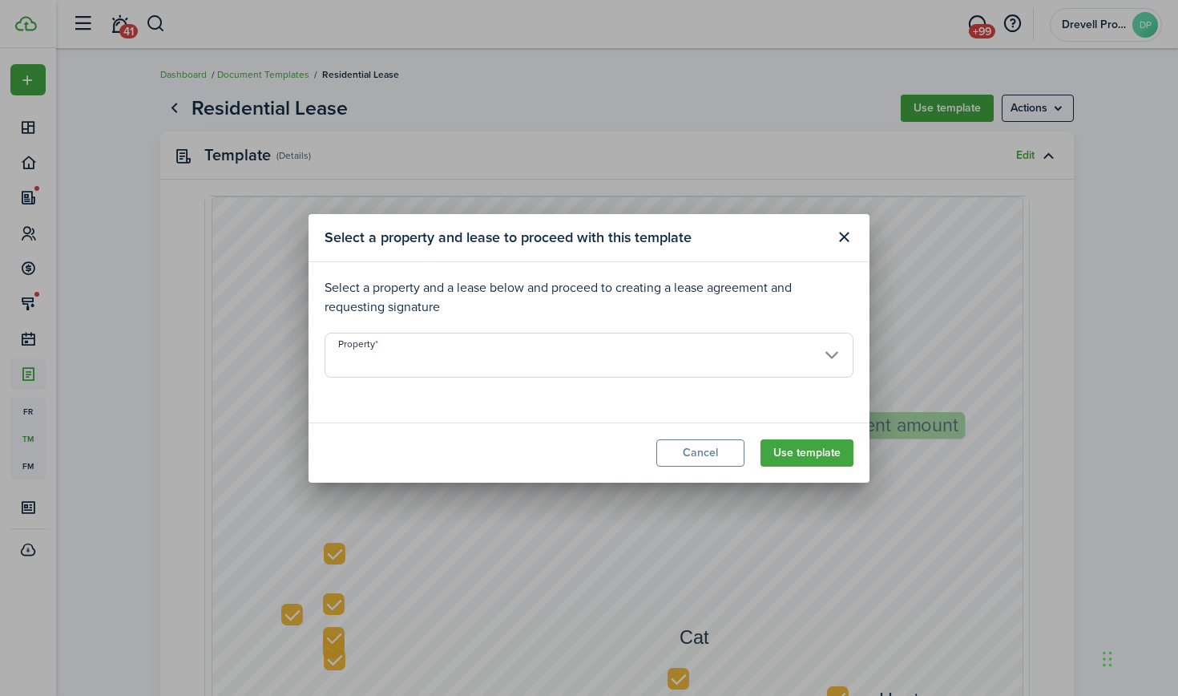
click at [724, 348] on input "Property" at bounding box center [589, 355] width 529 height 45
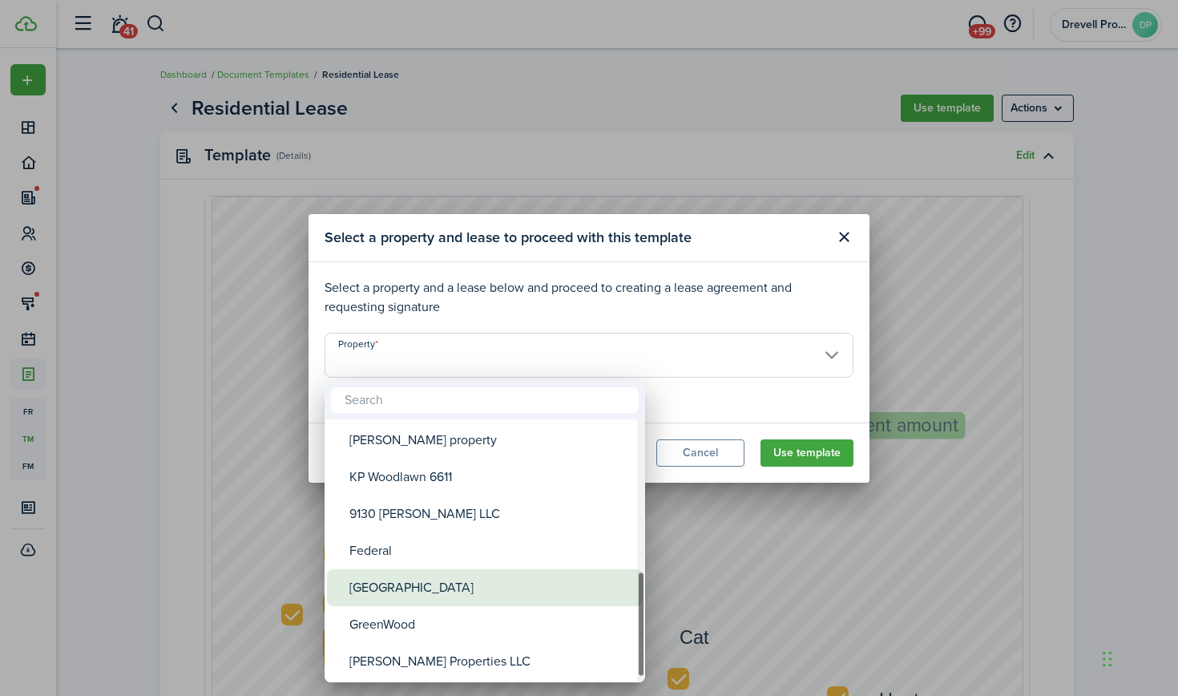
click at [525, 575] on div "[GEOGRAPHIC_DATA]" at bounding box center [491, 587] width 284 height 37
type input "[GEOGRAPHIC_DATA]"
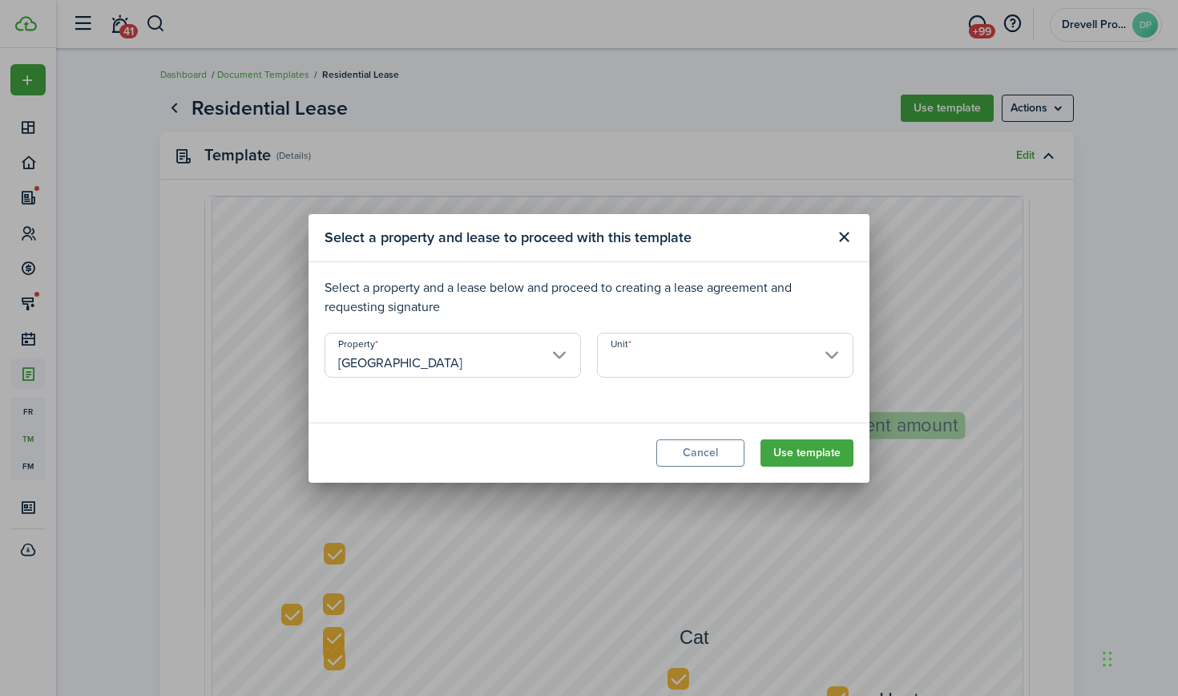
click at [660, 369] on input "Unit" at bounding box center [725, 355] width 256 height 45
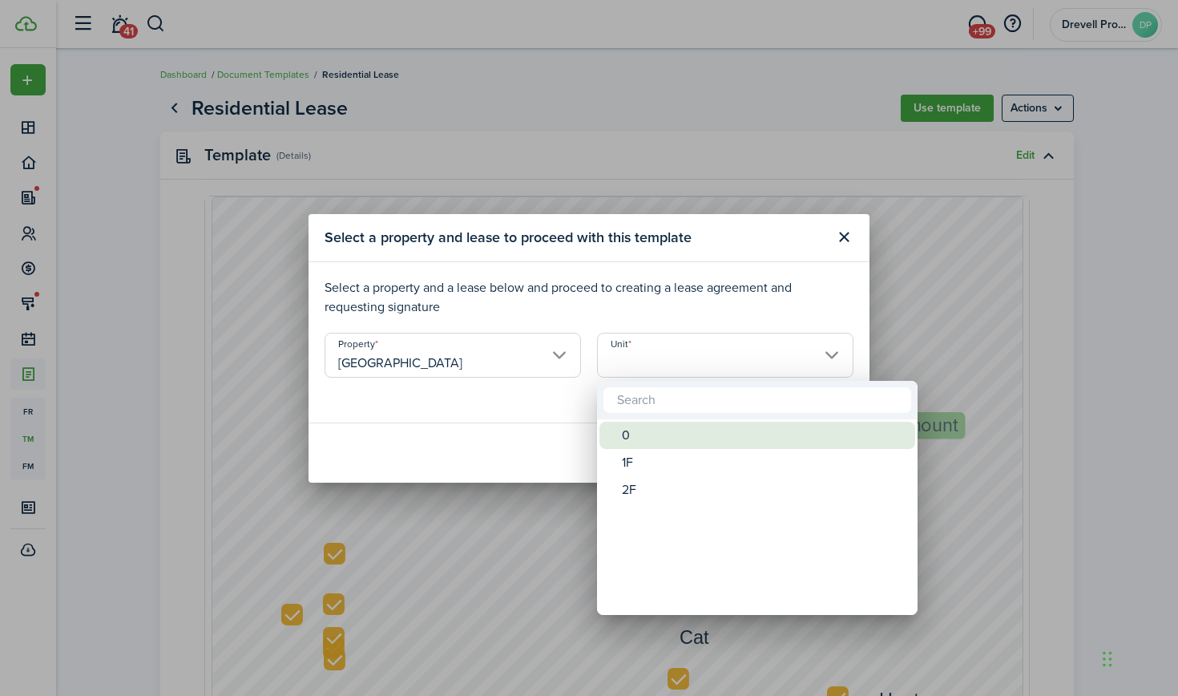
click at [632, 429] on div "0" at bounding box center [764, 435] width 284 height 27
type input "0"
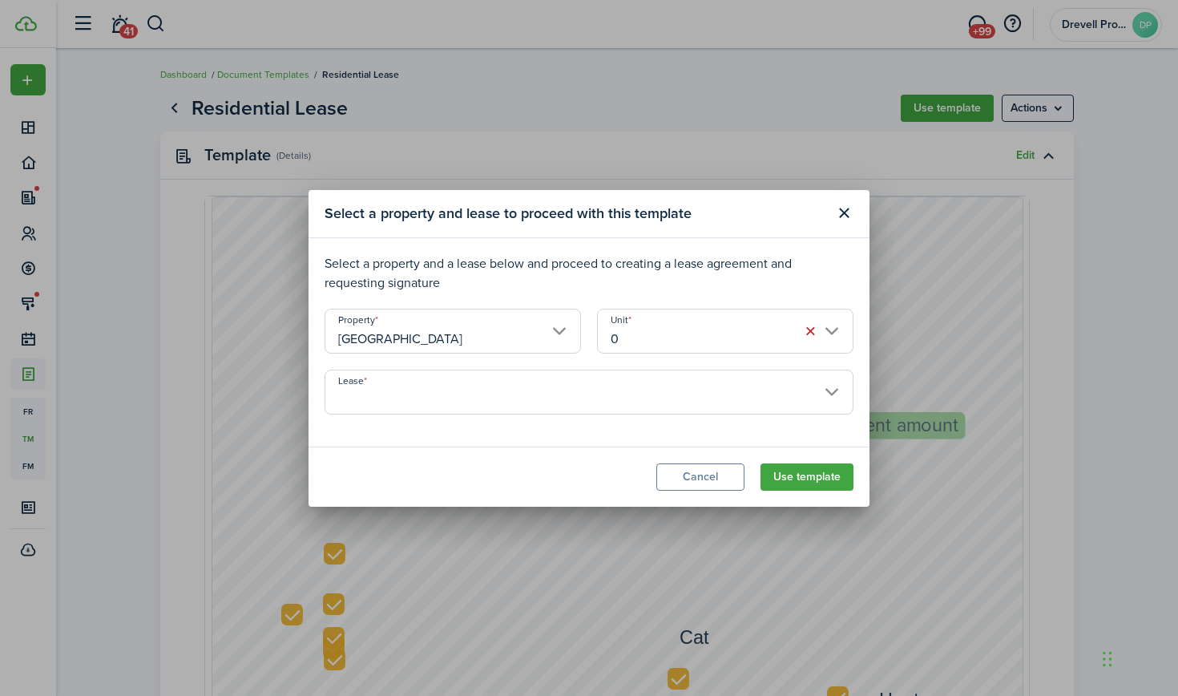
click at [624, 406] on input "Lease" at bounding box center [589, 391] width 529 height 45
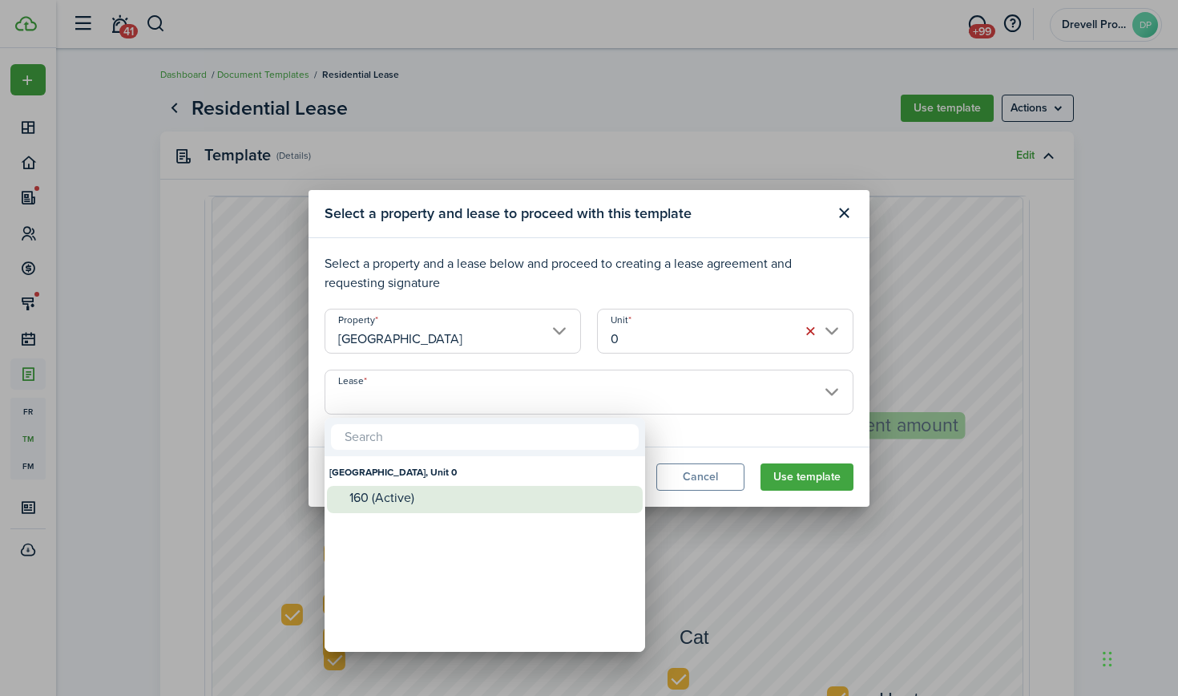
click at [558, 507] on div "160 (Active)" at bounding box center [491, 498] width 284 height 24
type input "[GEOGRAPHIC_DATA], Unit 0. Lease #160 (Active)"
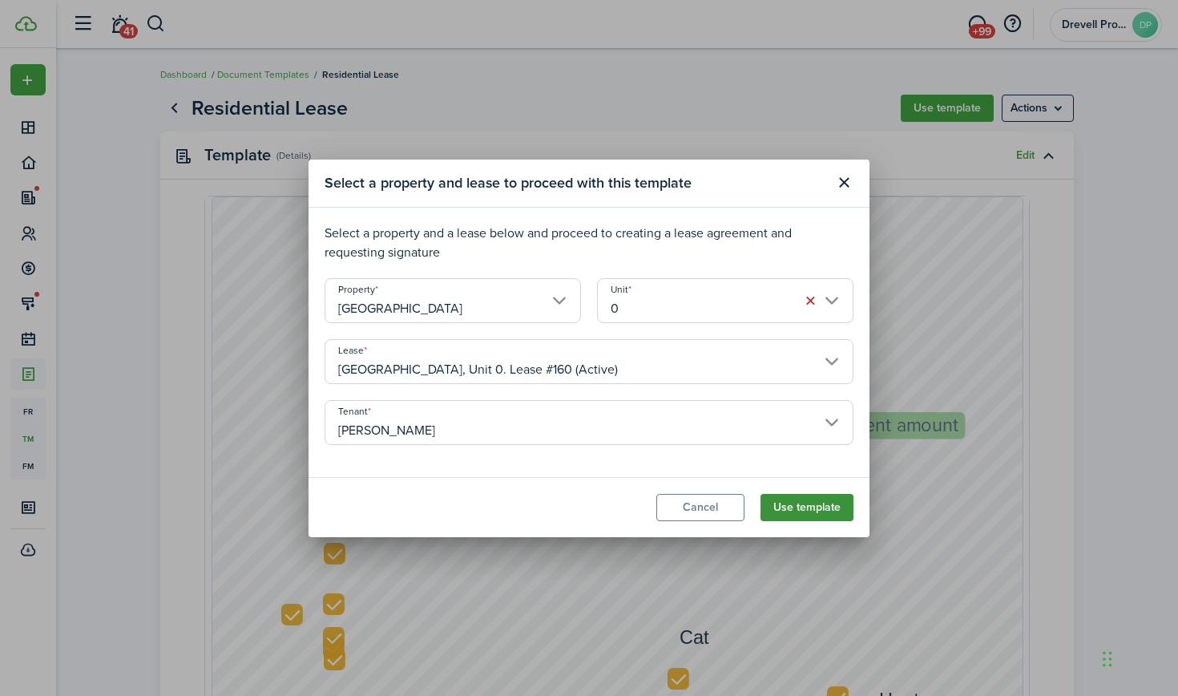
click at [796, 502] on button "Use template" at bounding box center [807, 507] width 93 height 27
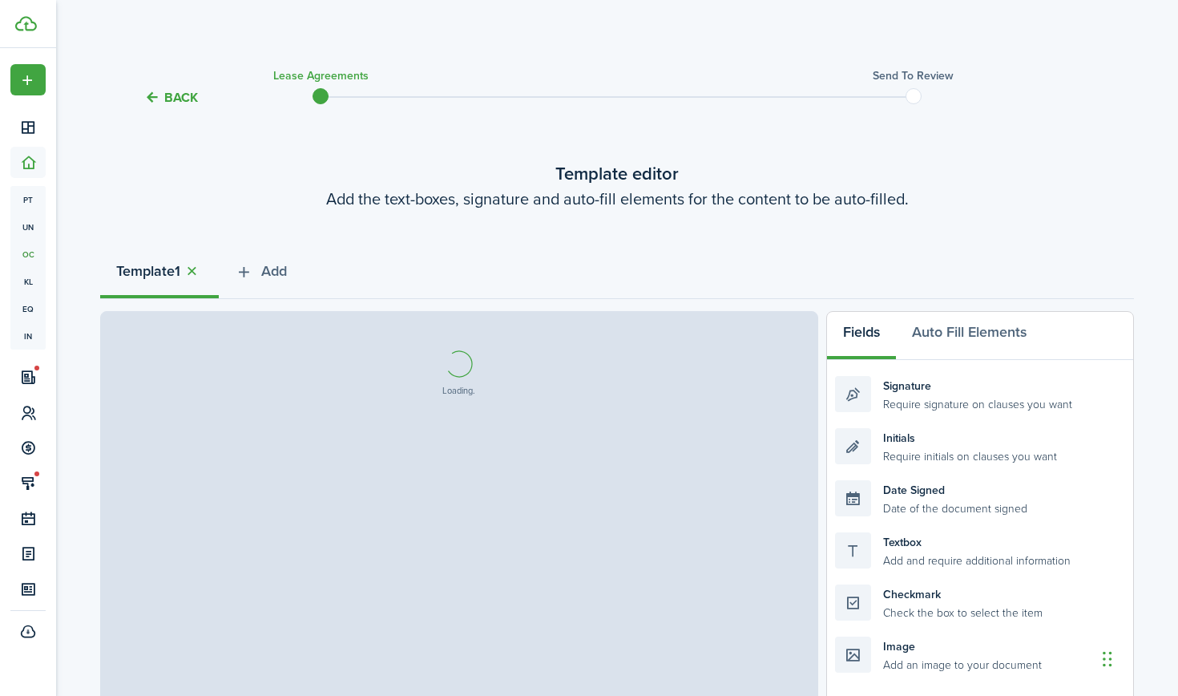
select select "fit"
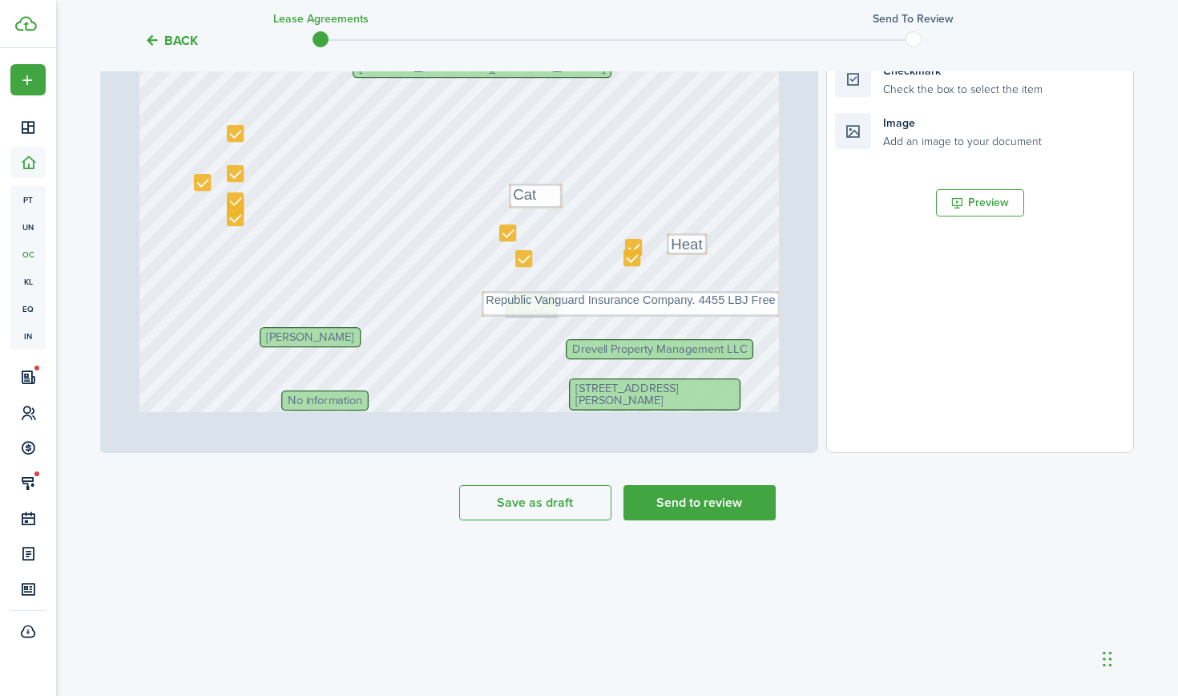
scroll to position [523, 0]
click at [672, 498] on button "Send to review" at bounding box center [700, 502] width 152 height 35
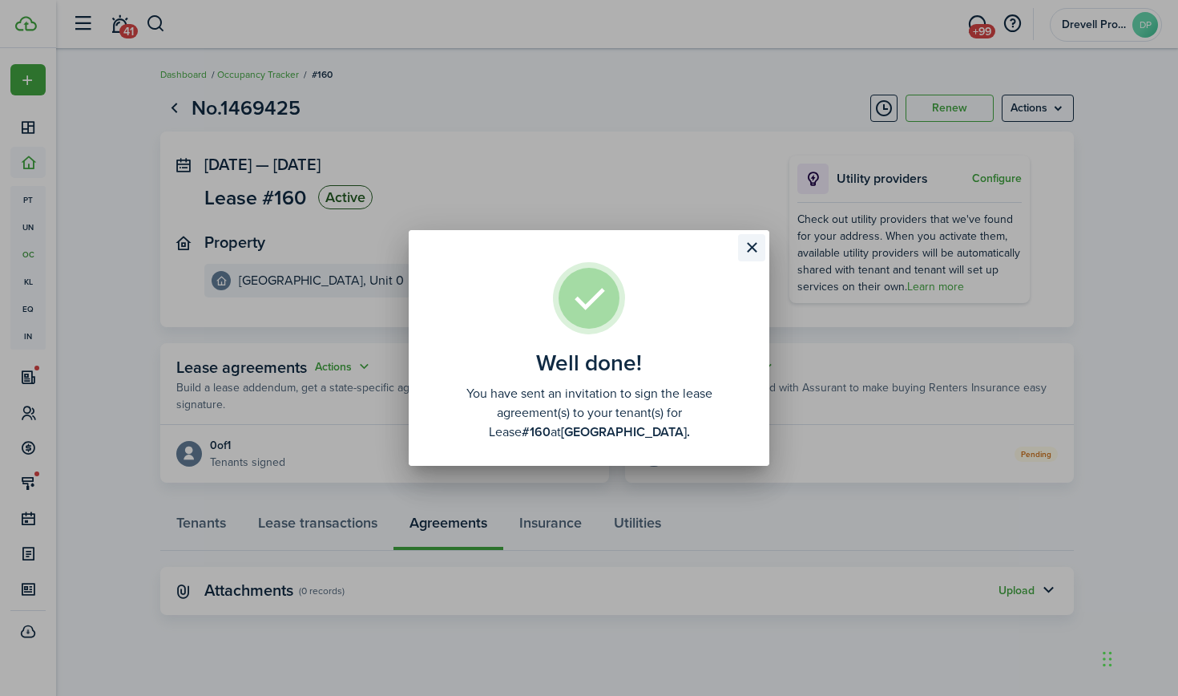
click at [755, 249] on button "Close modal" at bounding box center [751, 247] width 27 height 27
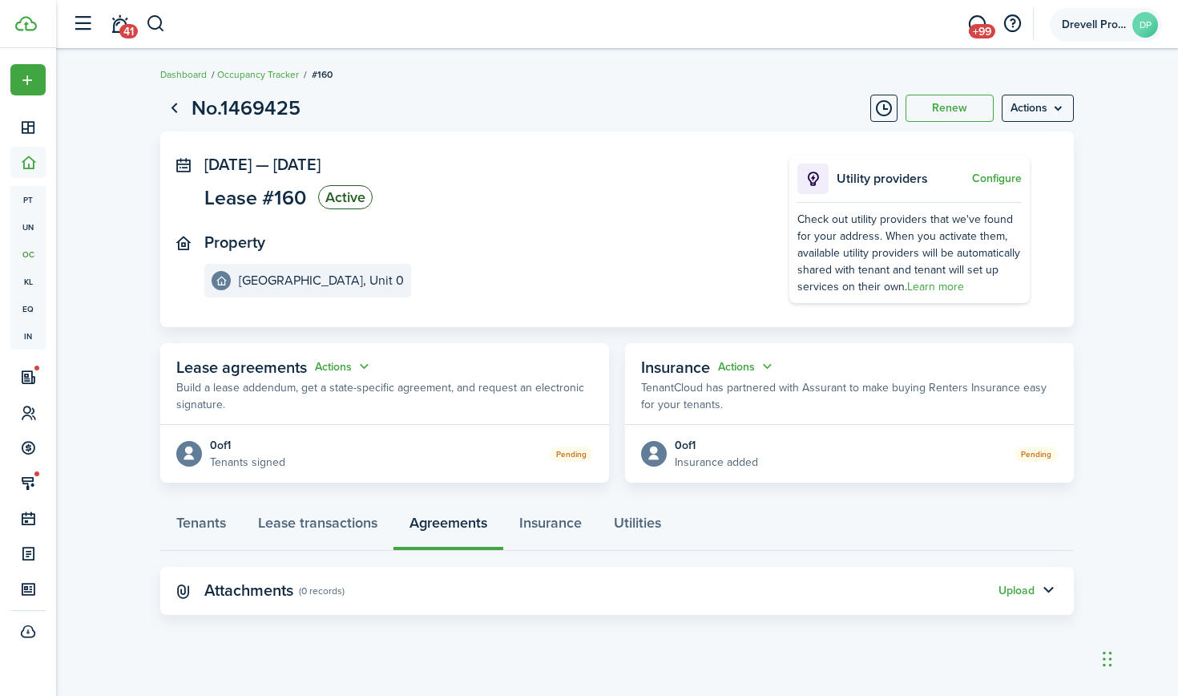
click at [1138, 19] on avatar-text "DP" at bounding box center [1145, 25] width 26 height 26
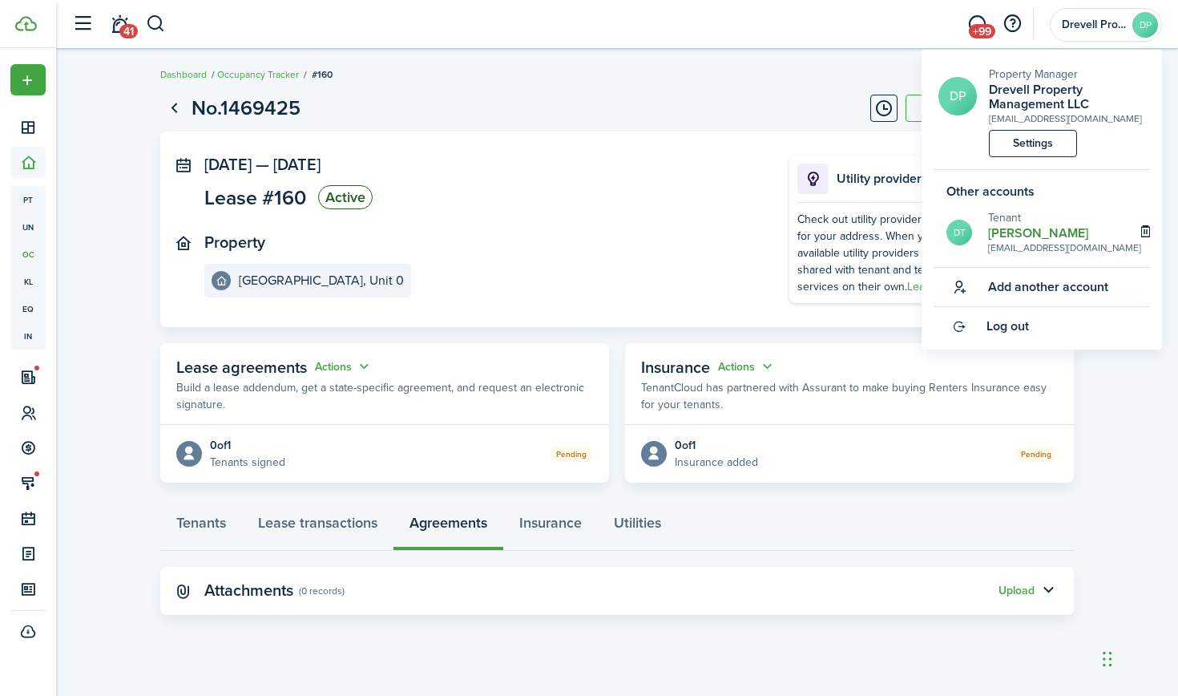
click at [995, 230] on h2 "[PERSON_NAME]" at bounding box center [1064, 233] width 153 height 14
